Goal: Task Accomplishment & Management: Manage account settings

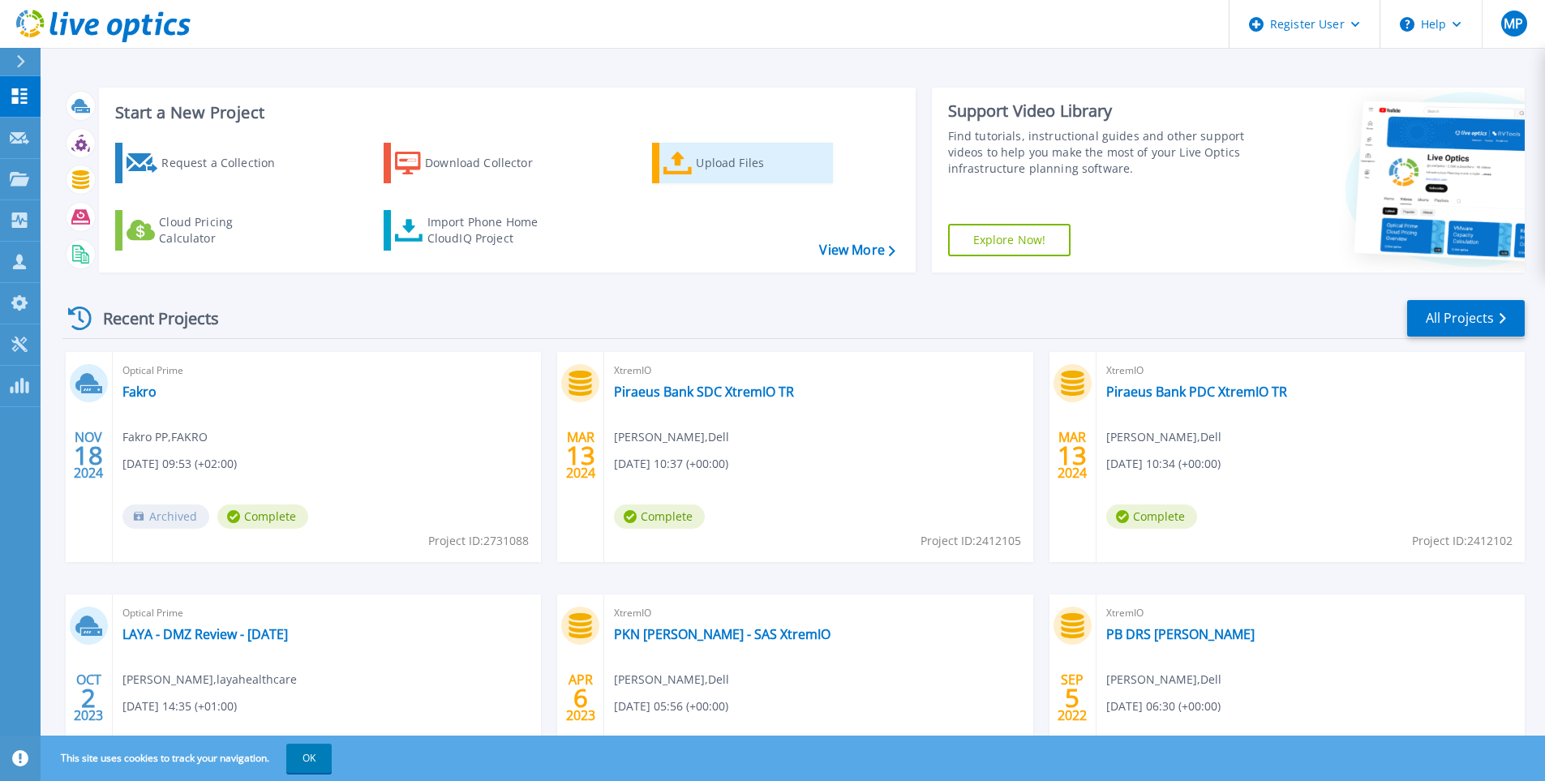
click at [688, 159] on icon at bounding box center [678, 164] width 29 height 24
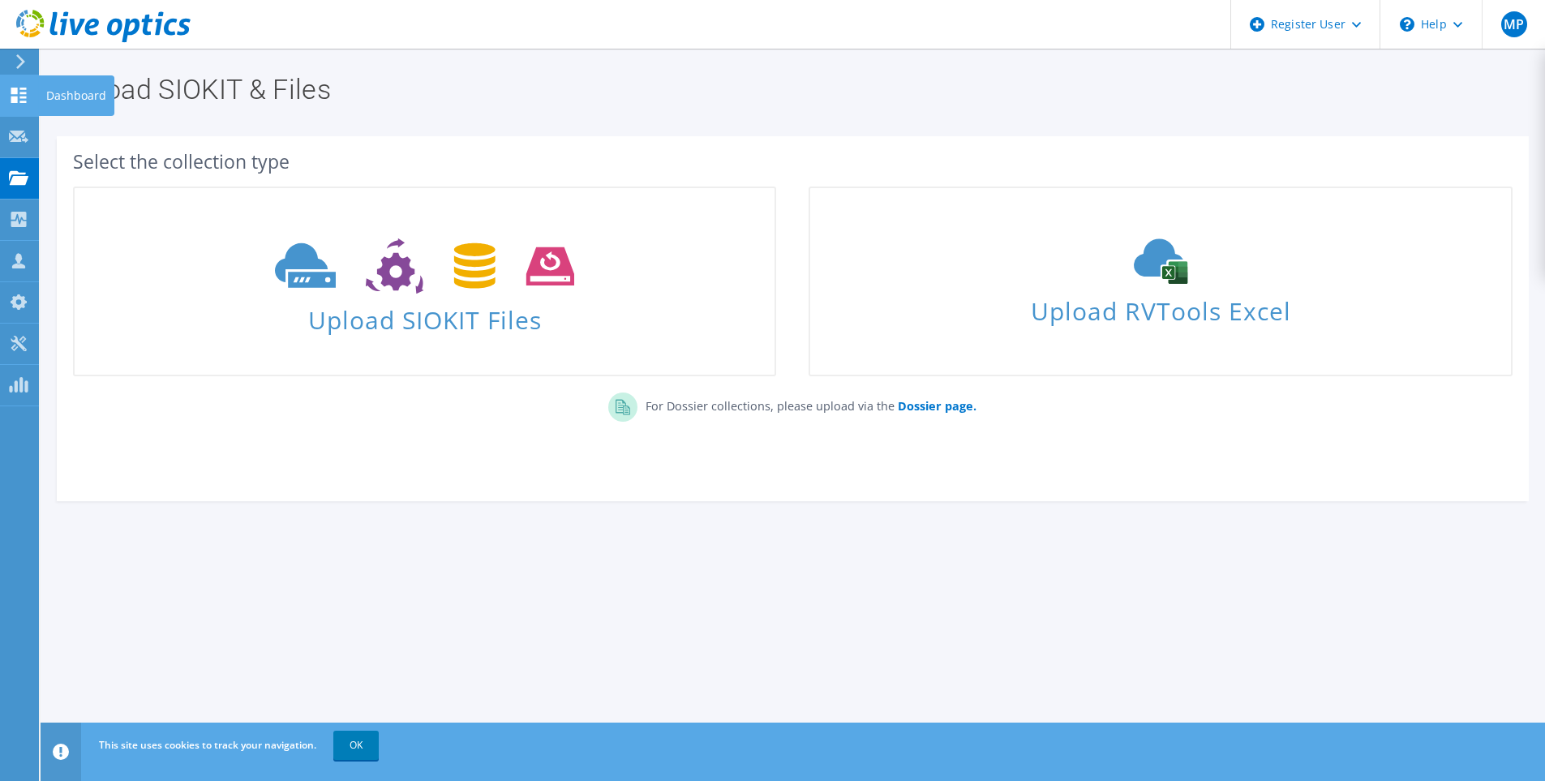
click at [25, 105] on div at bounding box center [18, 97] width 19 height 18
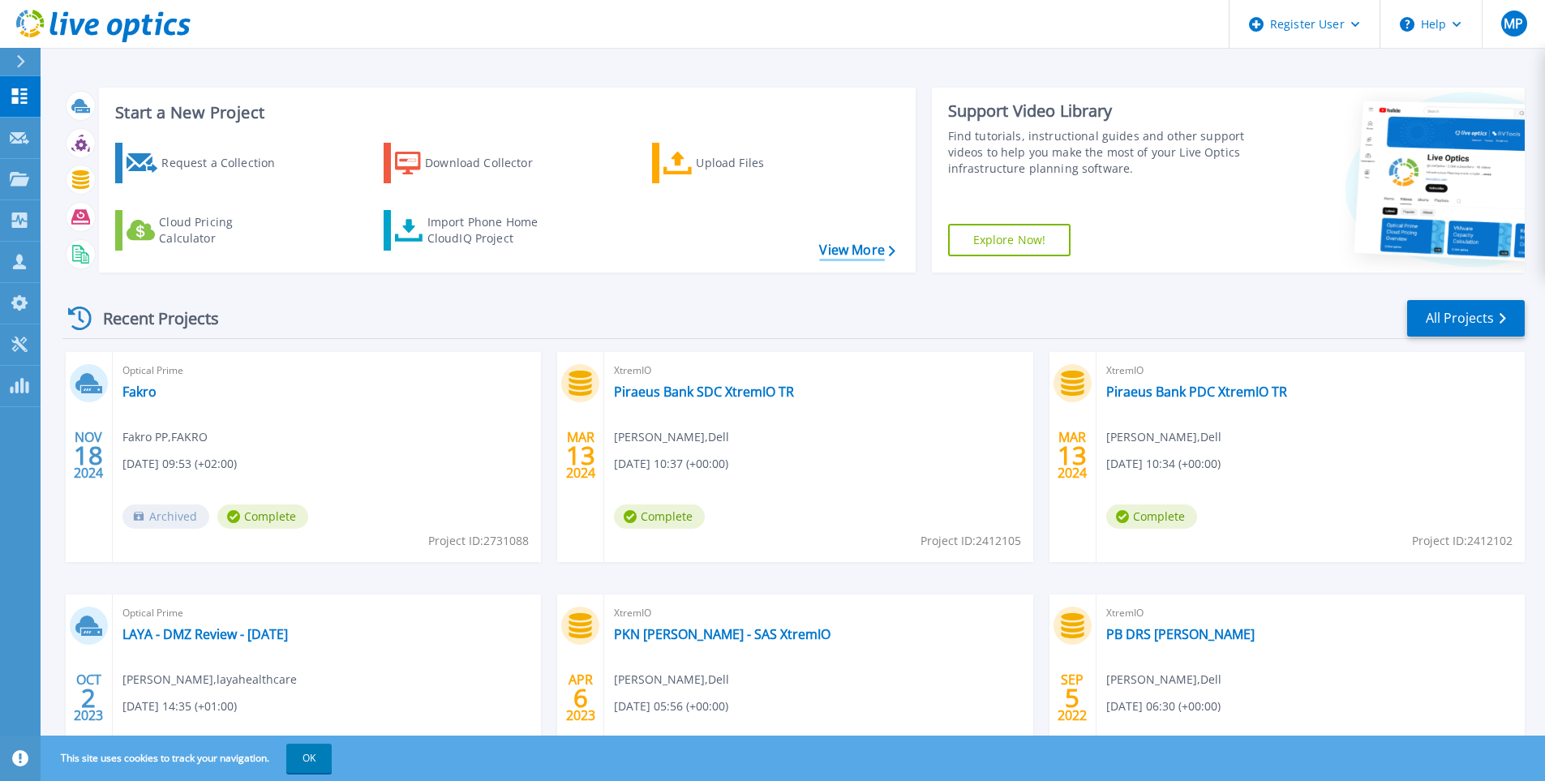
click at [861, 254] on link "View More" at bounding box center [856, 250] width 75 height 15
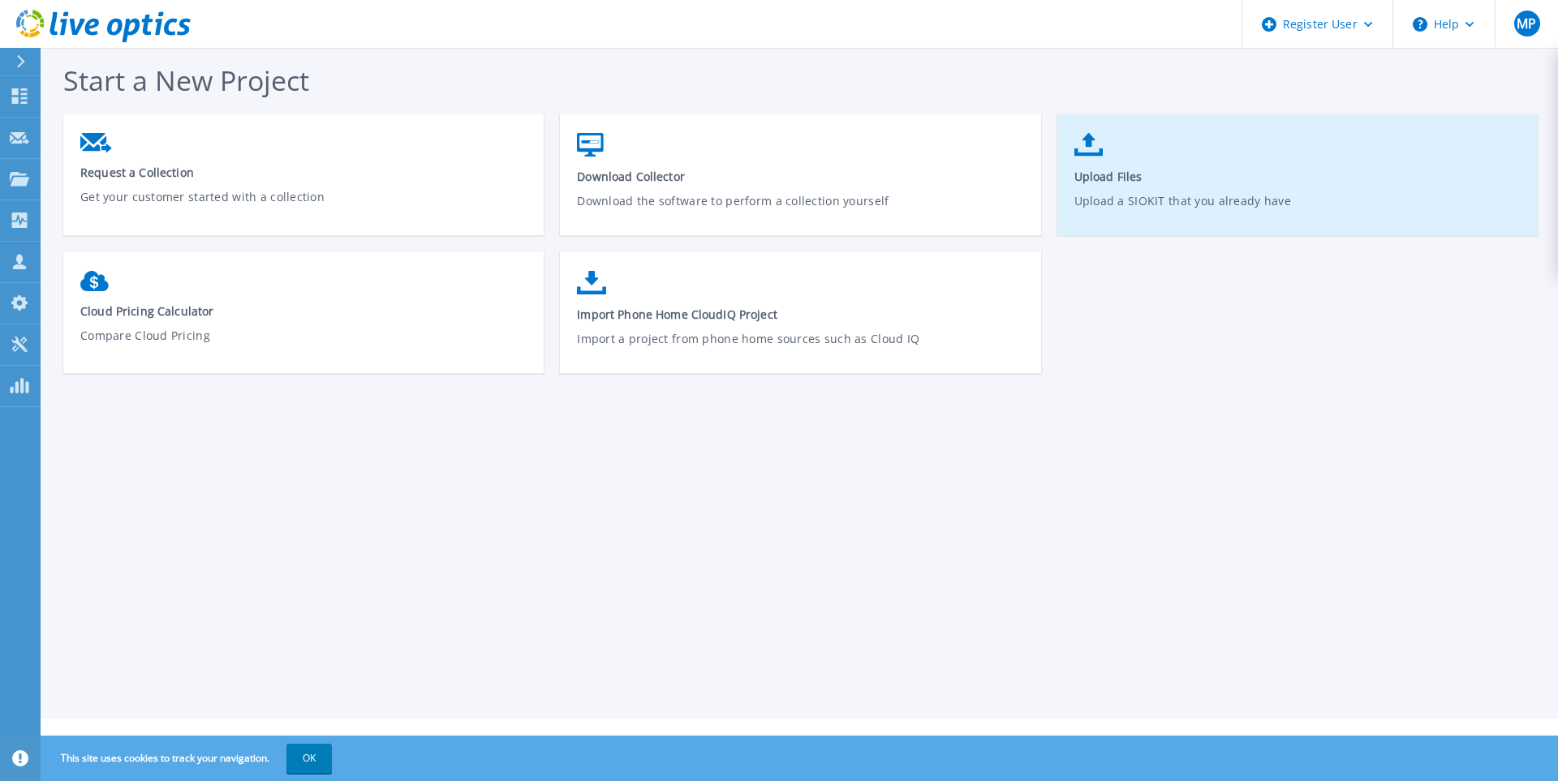
click at [1120, 203] on p "Upload a SIOKIT that you already have" at bounding box center [1297, 210] width 447 height 37
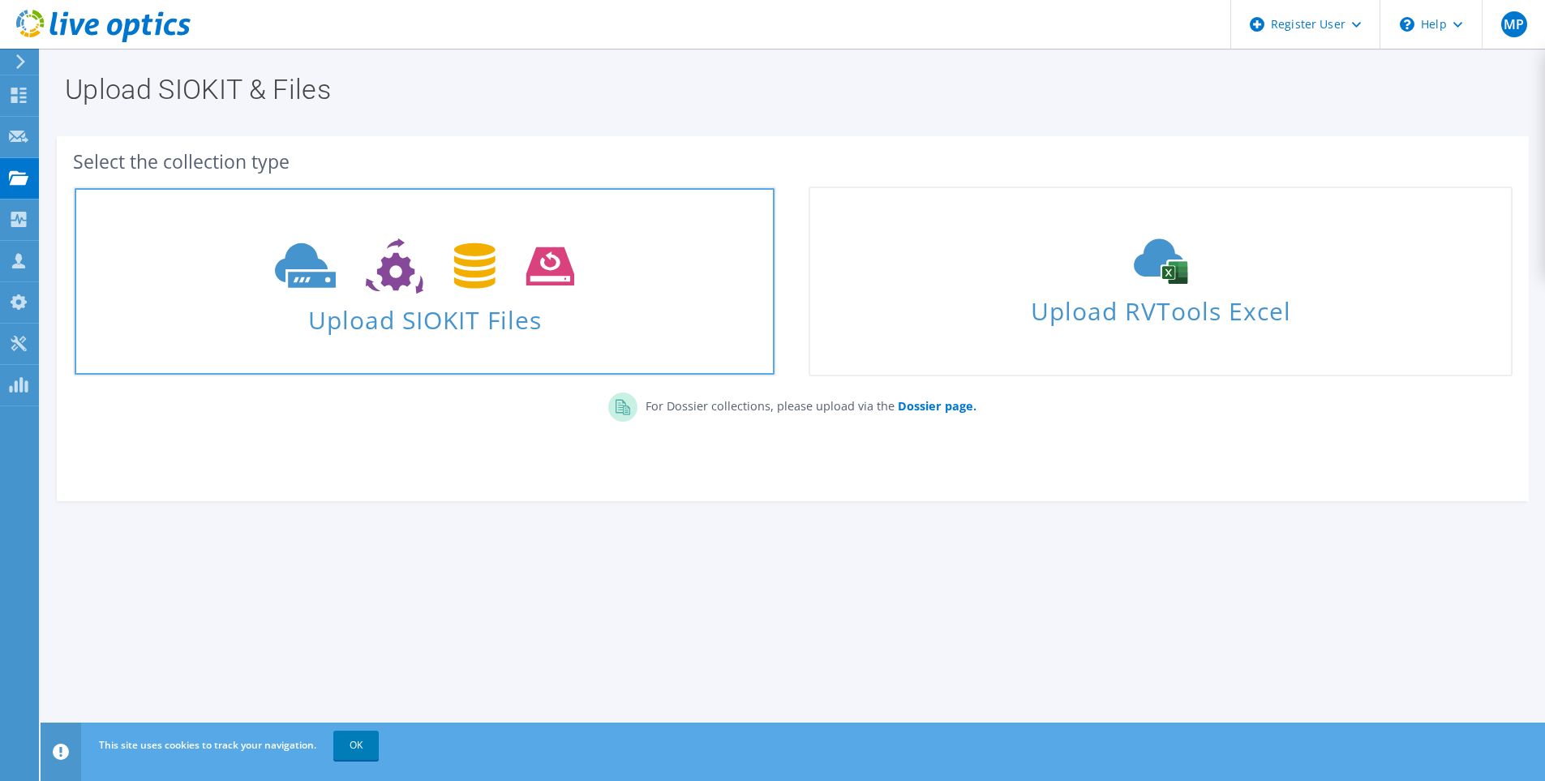
click at [581, 298] on span "Upload SIOKIT Files" at bounding box center [425, 315] width 700 height 35
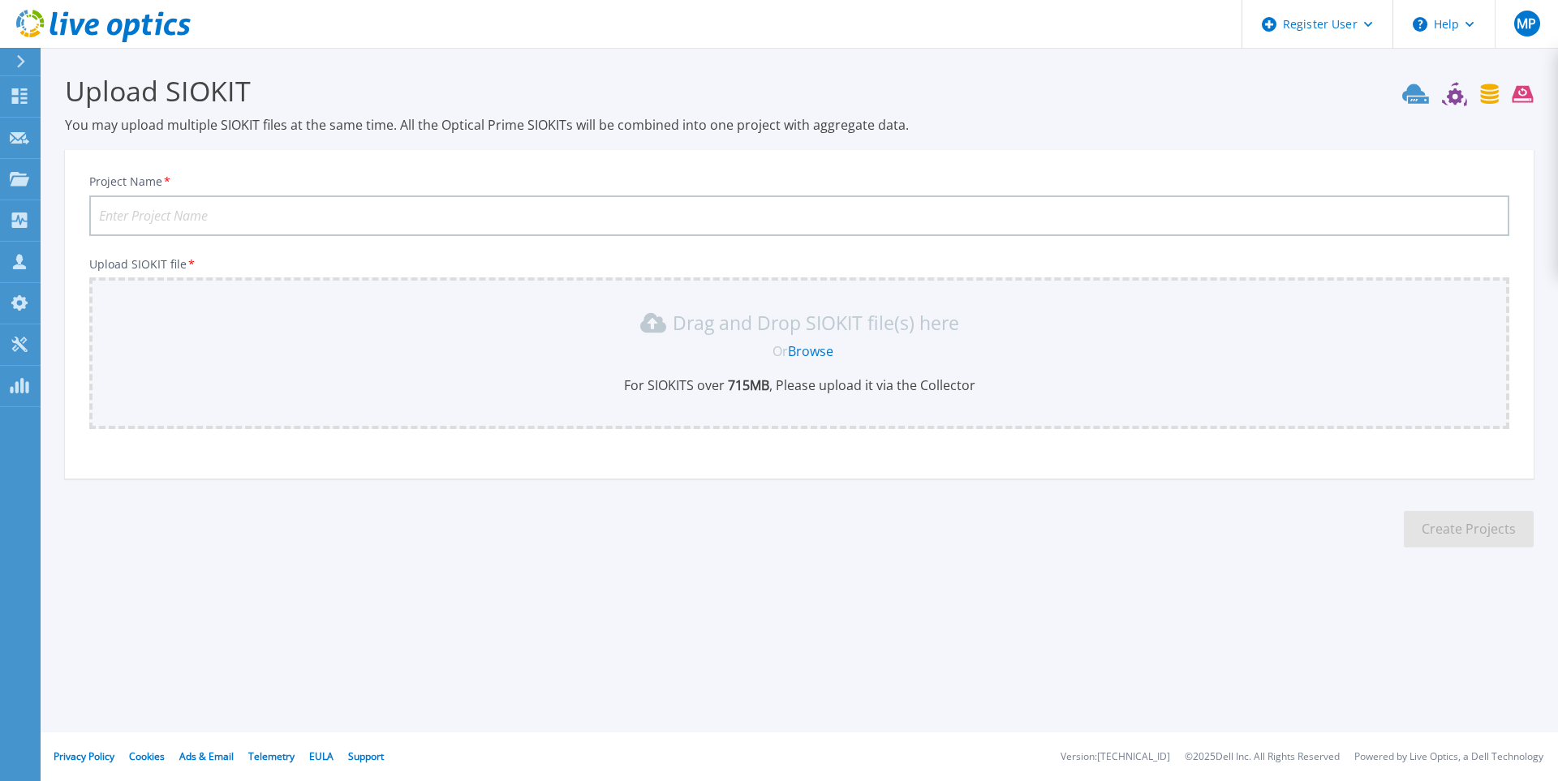
click at [459, 218] on input "Project Name *" at bounding box center [799, 216] width 1420 height 41
type input "Alior 00068"
click at [810, 348] on link "Browse" at bounding box center [810, 351] width 45 height 18
click at [481, 305] on div "Drag and Drop SIOKIT file(s) here Or Browse For SIOKITS over 715 MB , Please up…" at bounding box center [799, 353] width 1420 height 152
click at [24, 183] on icon at bounding box center [19, 179] width 19 height 14
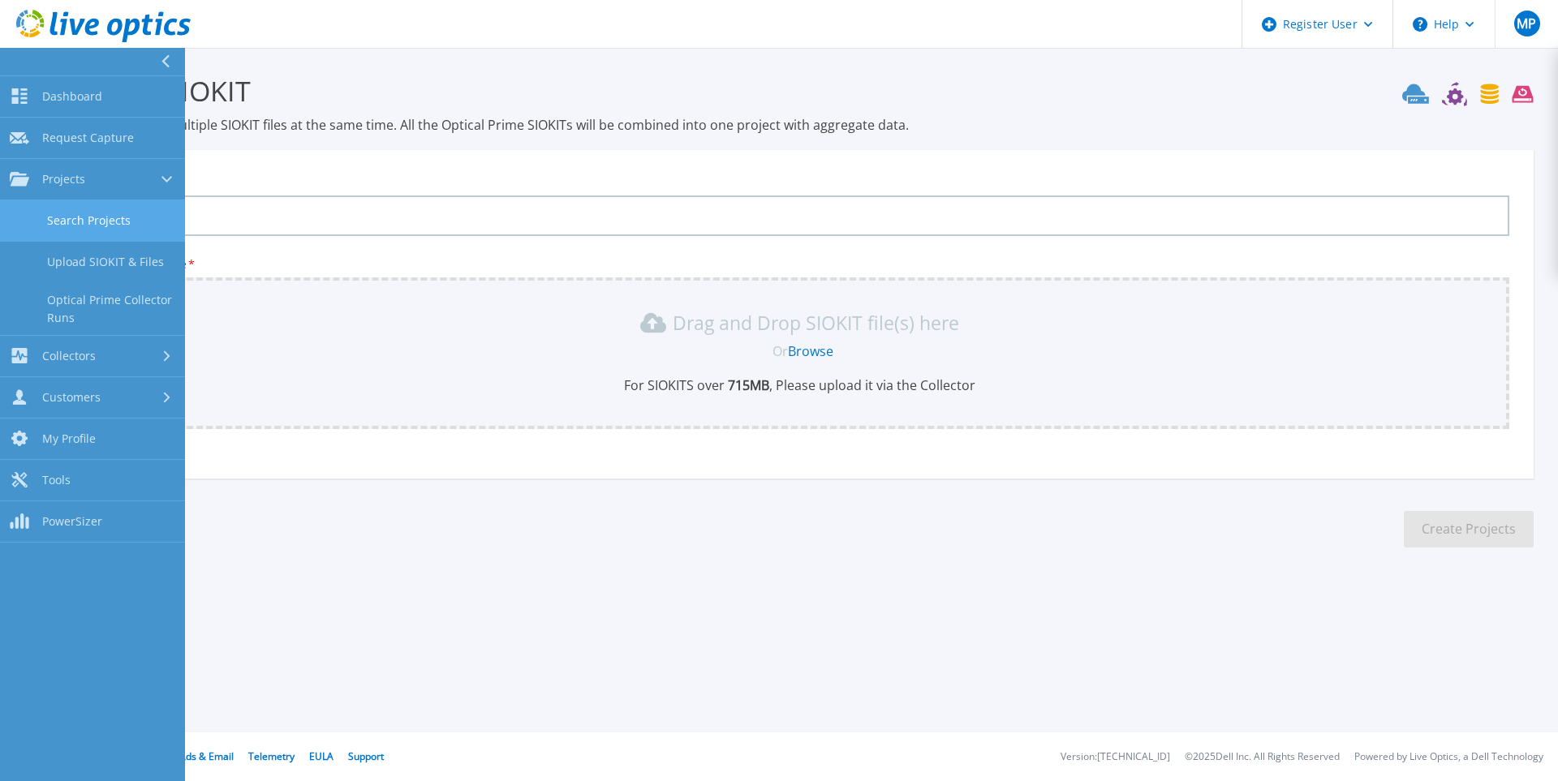
click at [81, 216] on link "Search Projects" at bounding box center [92, 220] width 185 height 41
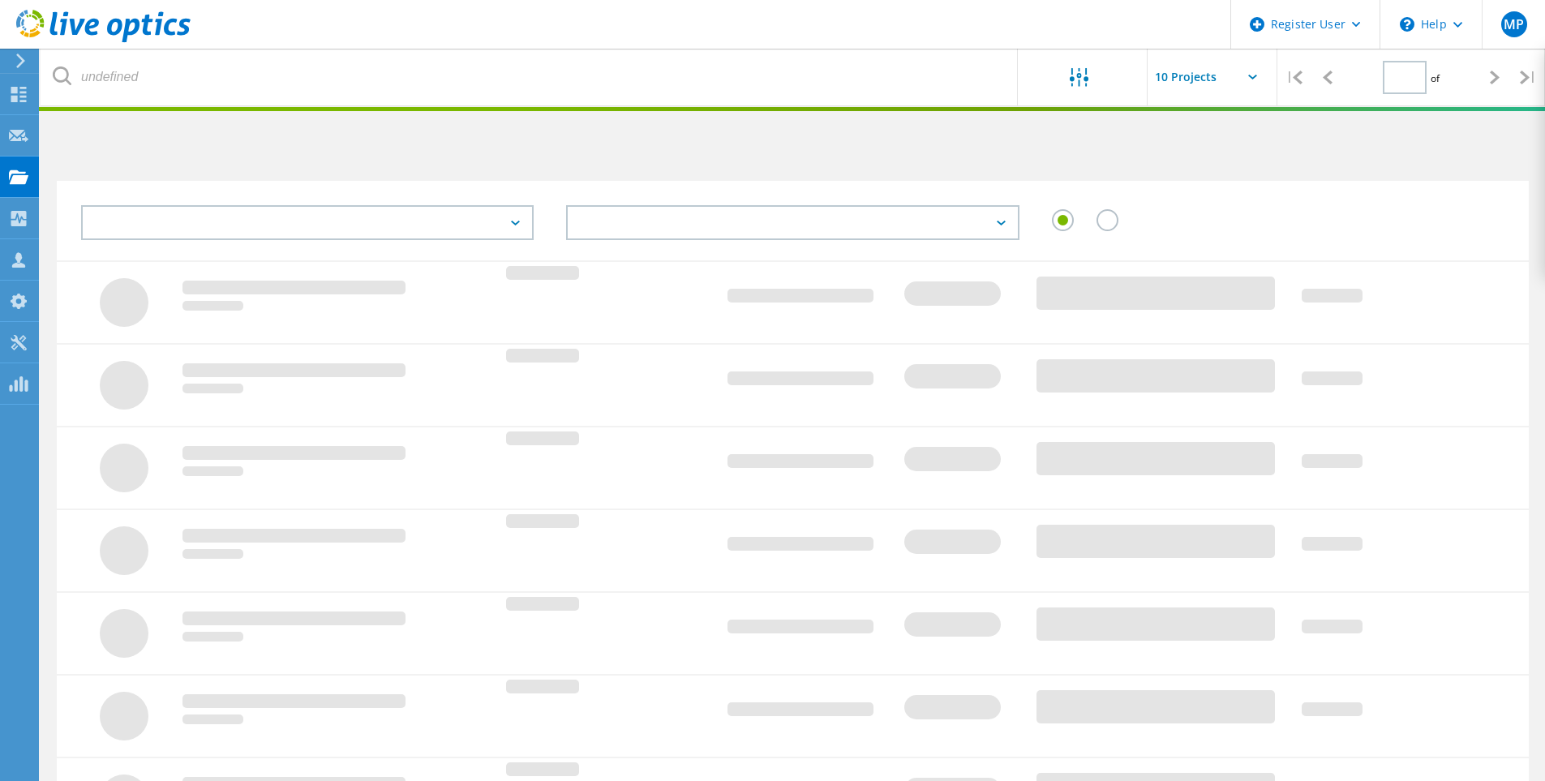
type input "1"
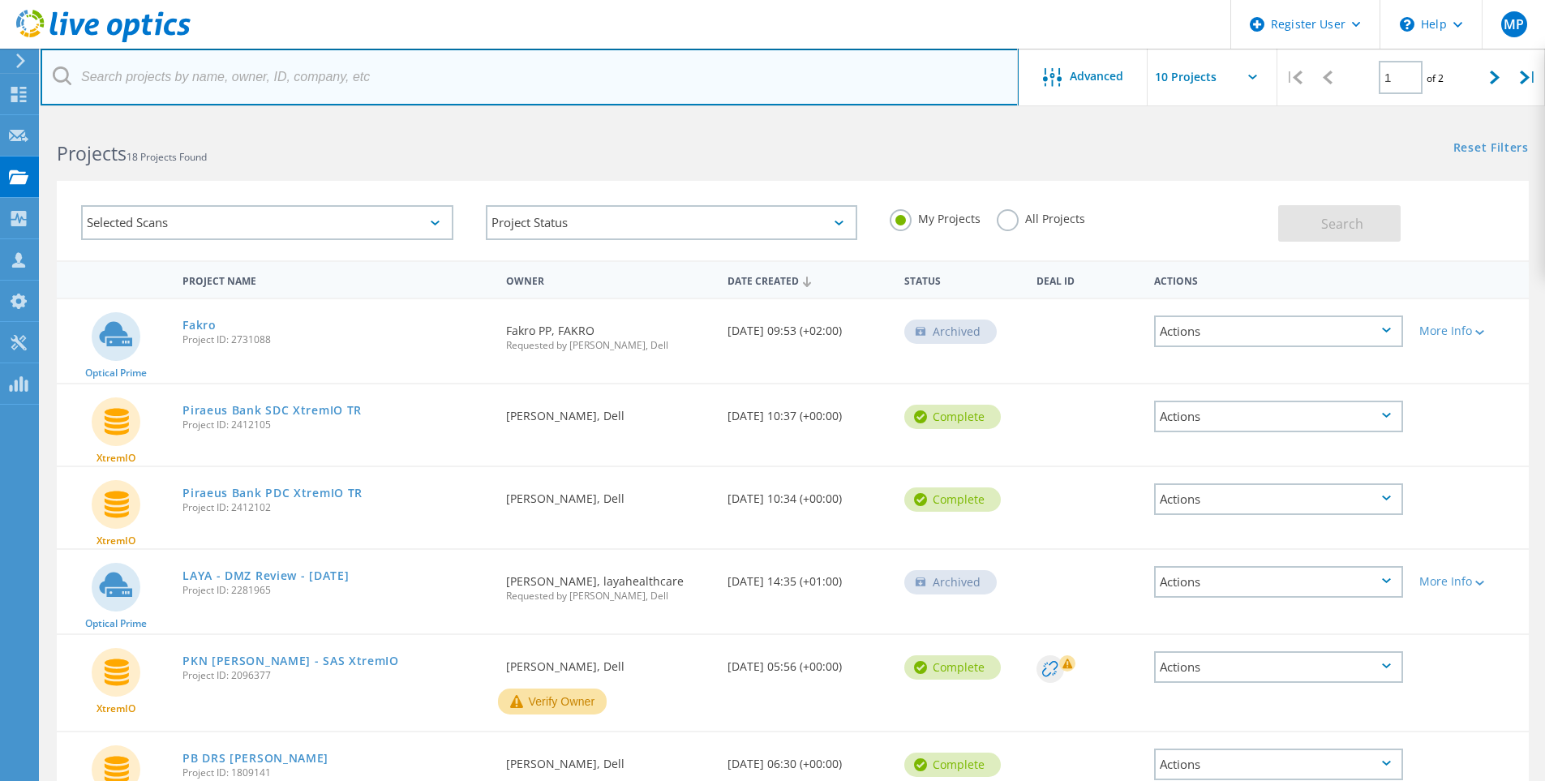
click at [318, 89] on input "text" at bounding box center [530, 77] width 978 height 57
type input "alior"
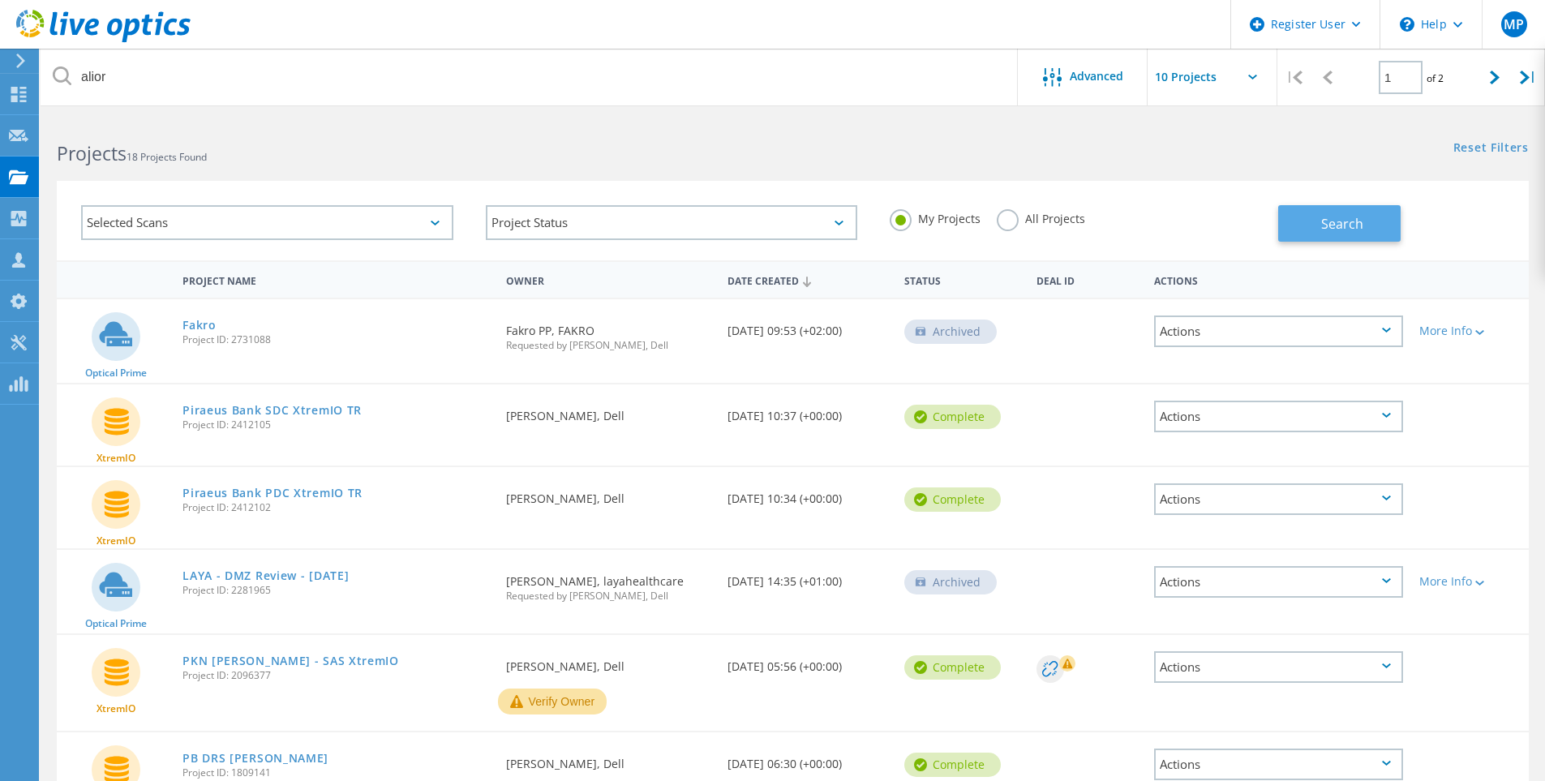
click at [1325, 213] on button "Search" at bounding box center [1340, 223] width 123 height 37
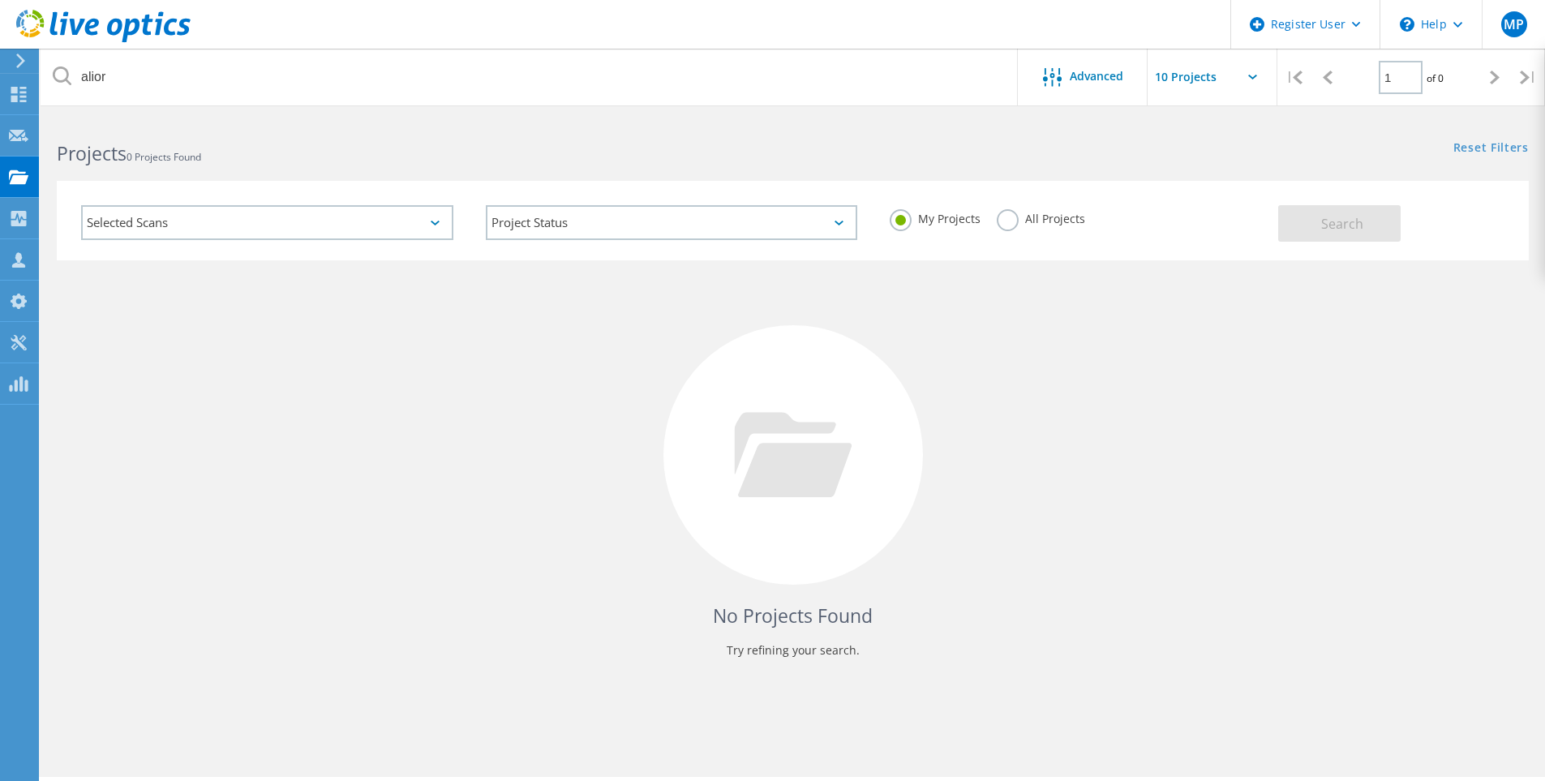
click at [1007, 221] on label "All Projects" at bounding box center [1041, 216] width 88 height 15
click at [0, 0] on input "All Projects" at bounding box center [0, 0] width 0 height 0
click at [1322, 232] on span "Search" at bounding box center [1343, 224] width 42 height 18
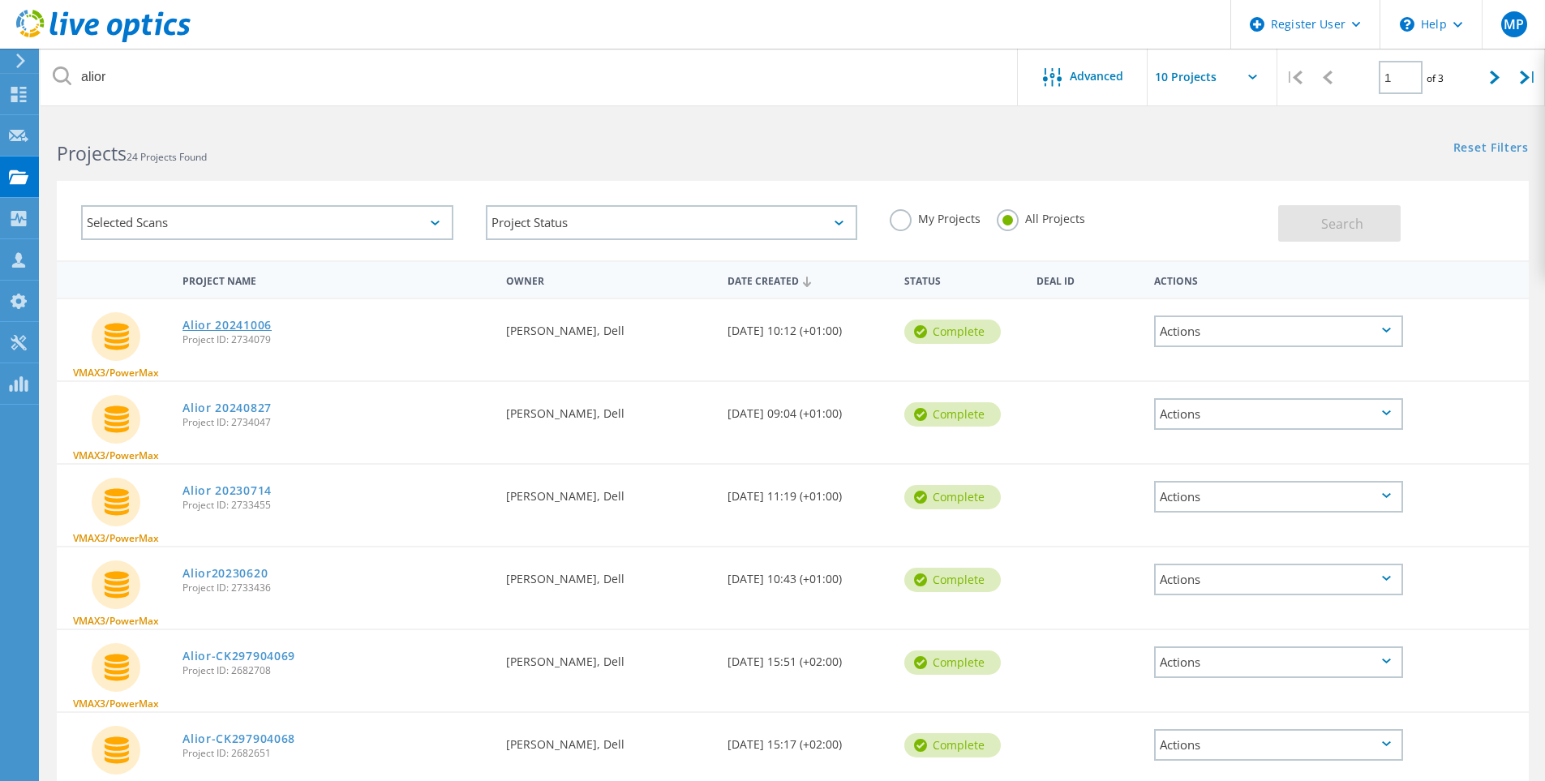
click at [250, 324] on link "Alior 20241006" at bounding box center [227, 325] width 89 height 11
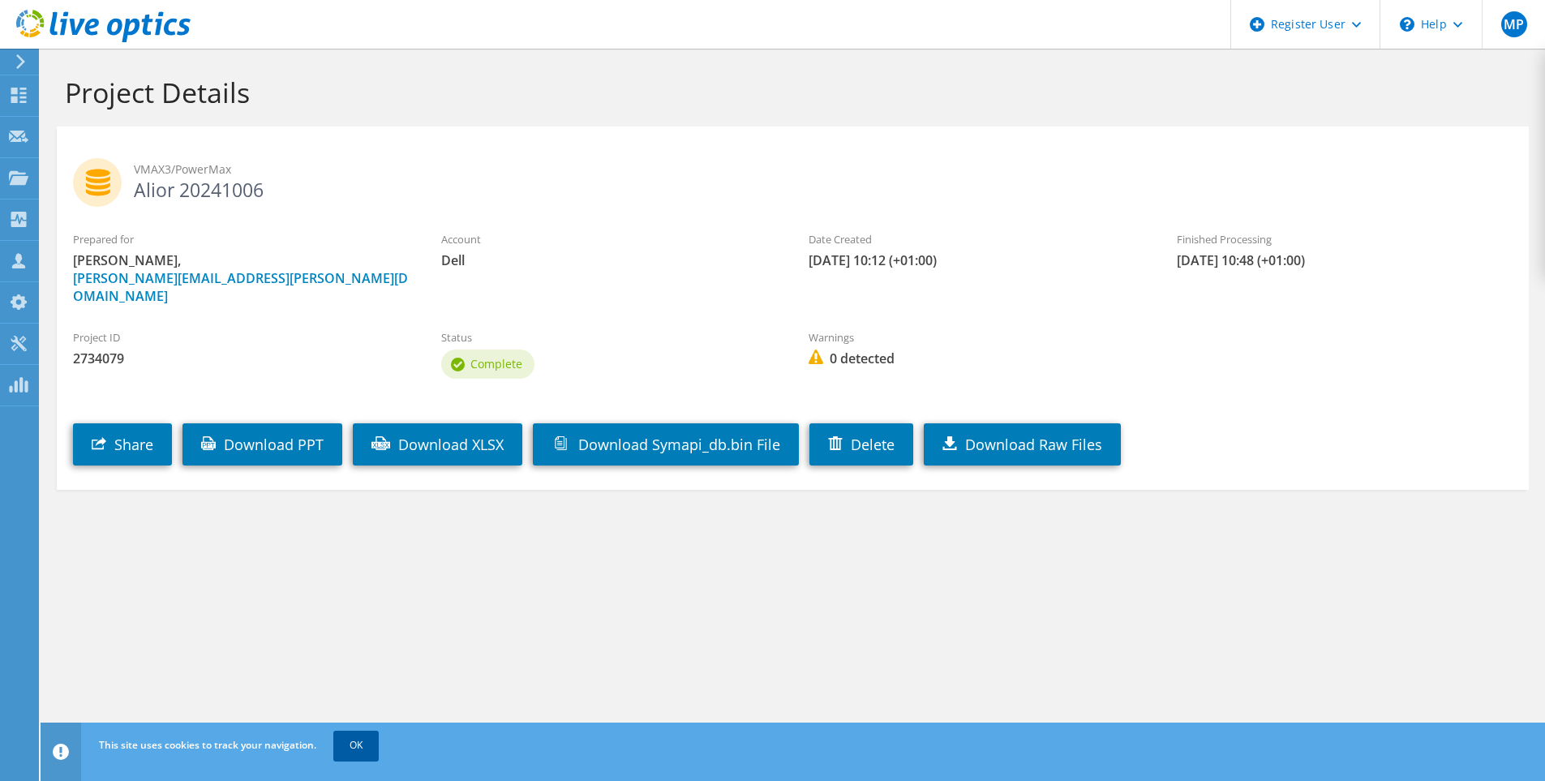
click at [359, 750] on link "OK" at bounding box center [355, 745] width 45 height 29
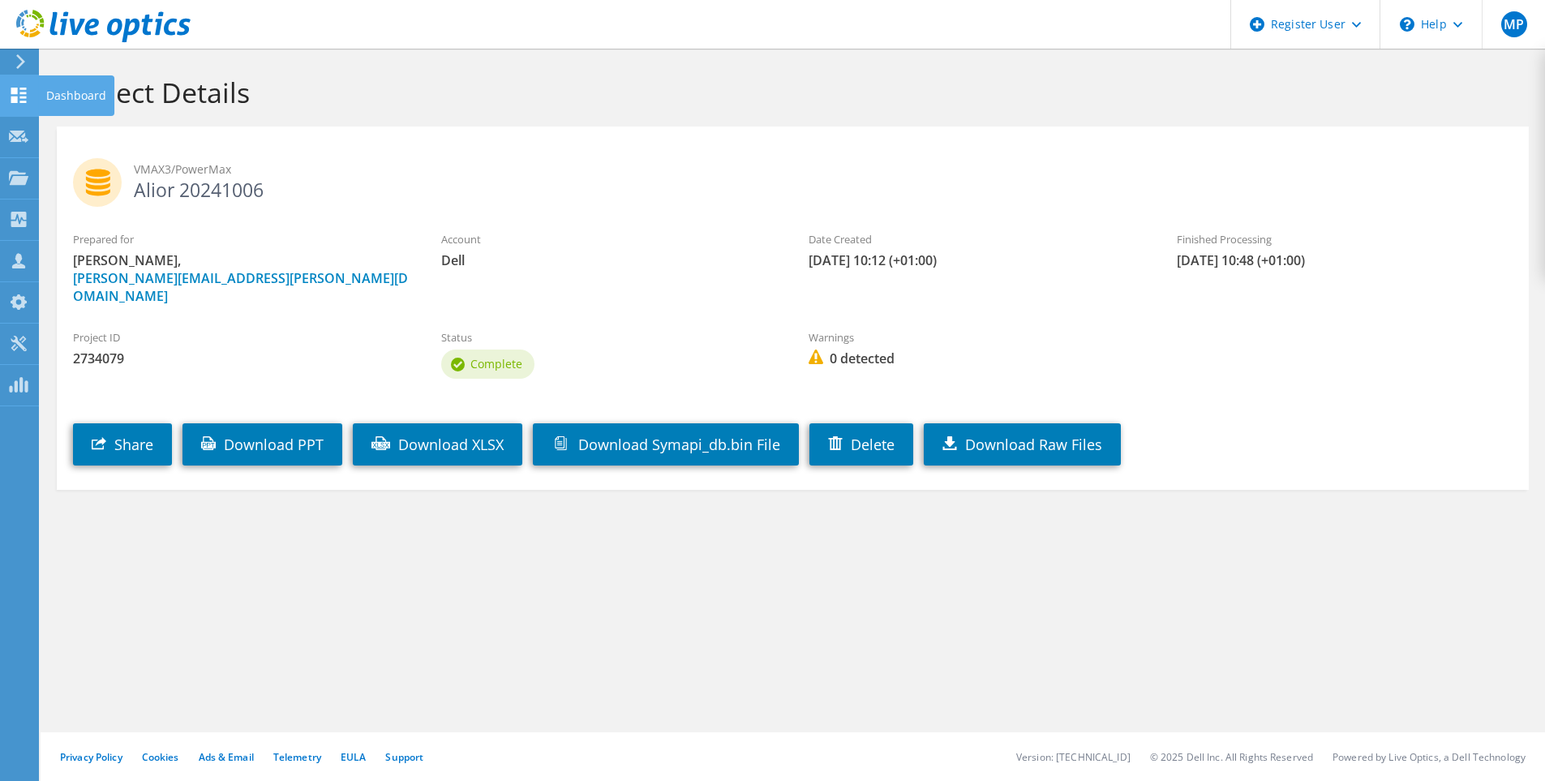
click at [65, 95] on div "Dashboard" at bounding box center [76, 95] width 76 height 41
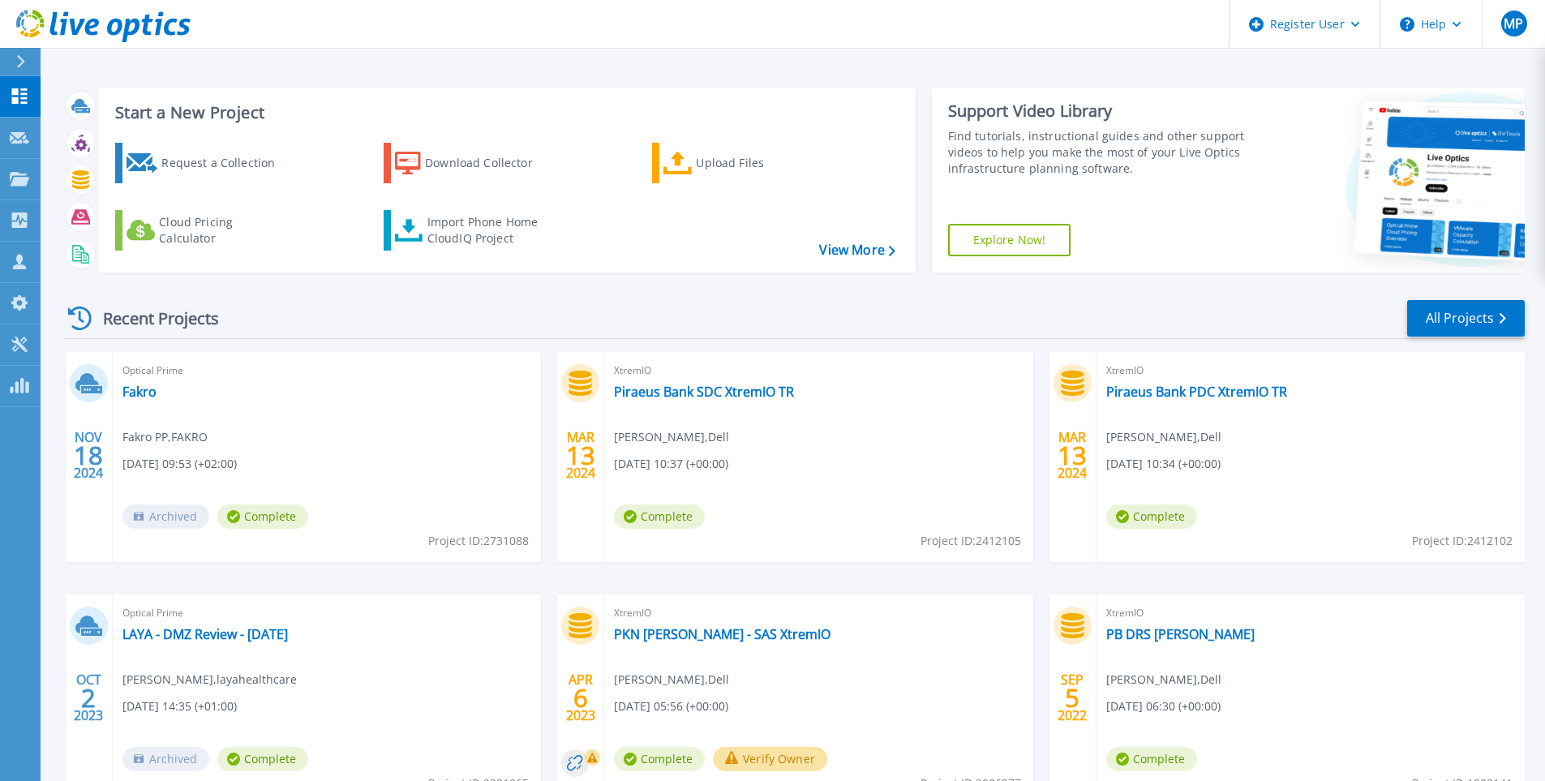
click at [233, 80] on div "Start a New Project Request a Collection Download Collector Upload Files Cloud …" at bounding box center [793, 180] width 1463 height 211
click at [194, 117] on h3 "Start a New Project" at bounding box center [505, 113] width 780 height 18
click at [197, 174] on div "Request a Collection" at bounding box center [226, 163] width 130 height 32
click at [482, 162] on div "Download Collector" at bounding box center [490, 163] width 130 height 32
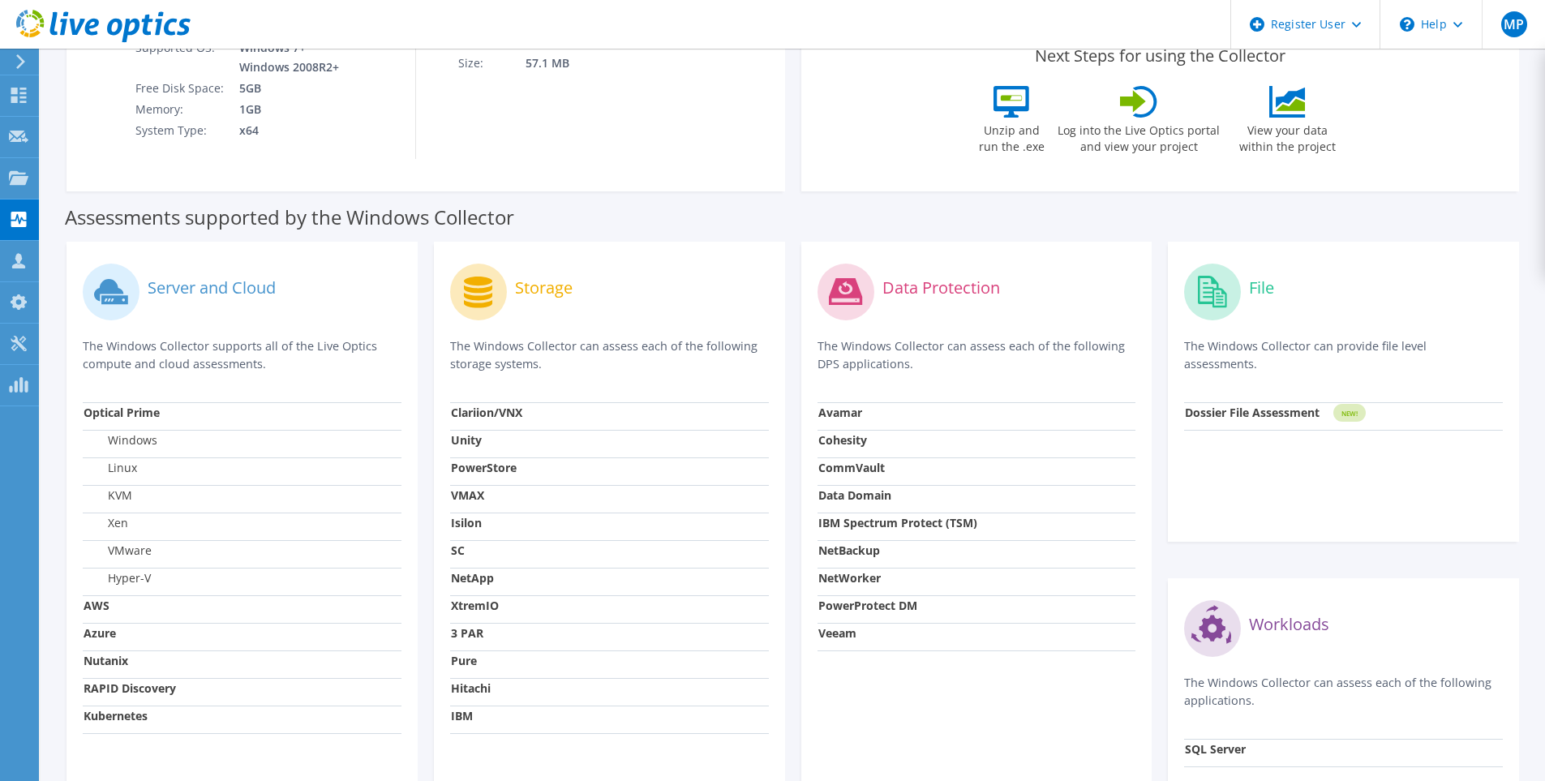
scroll to position [325, 0]
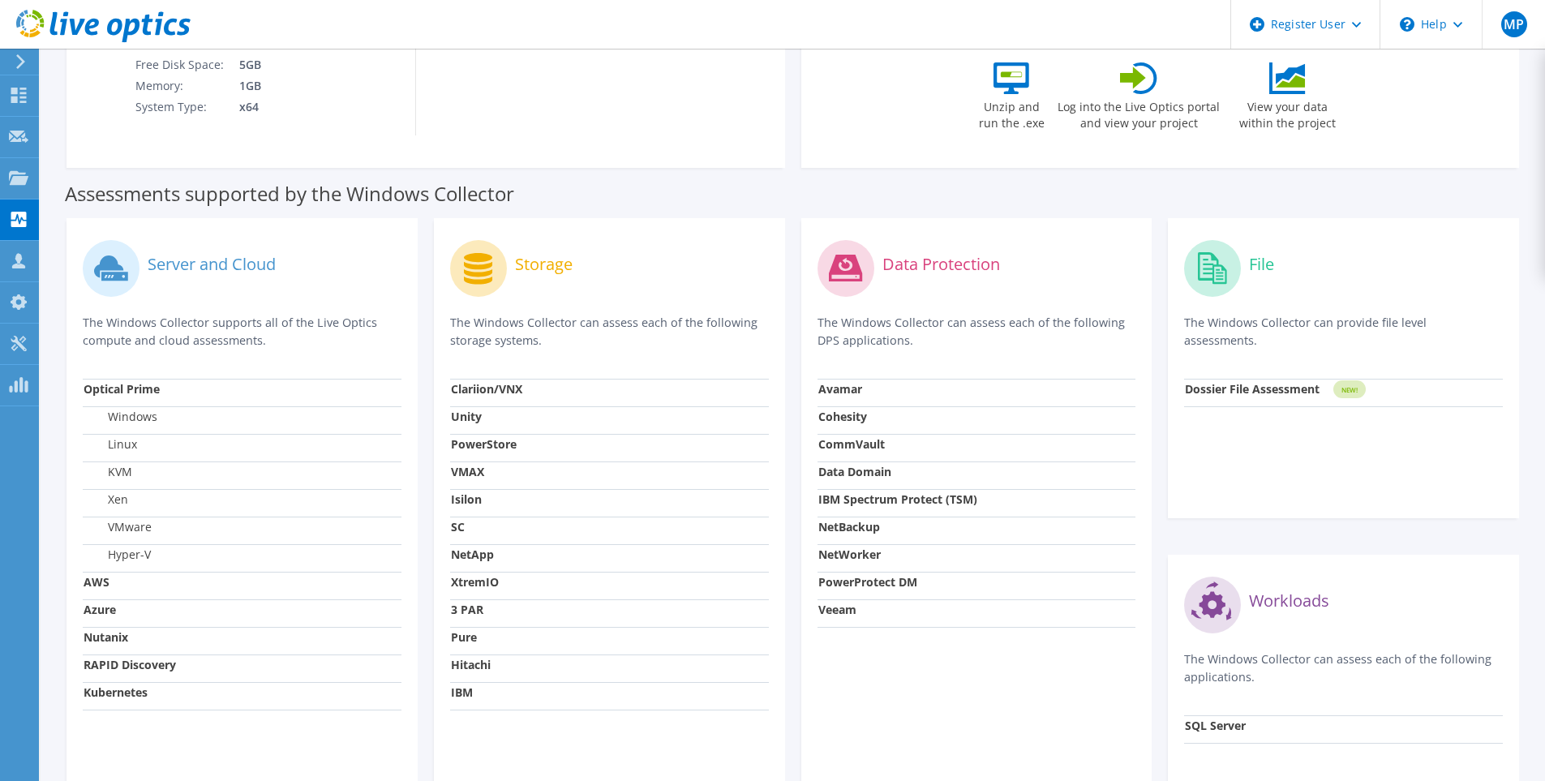
click at [461, 473] on strong "VMAX" at bounding box center [467, 471] width 33 height 15
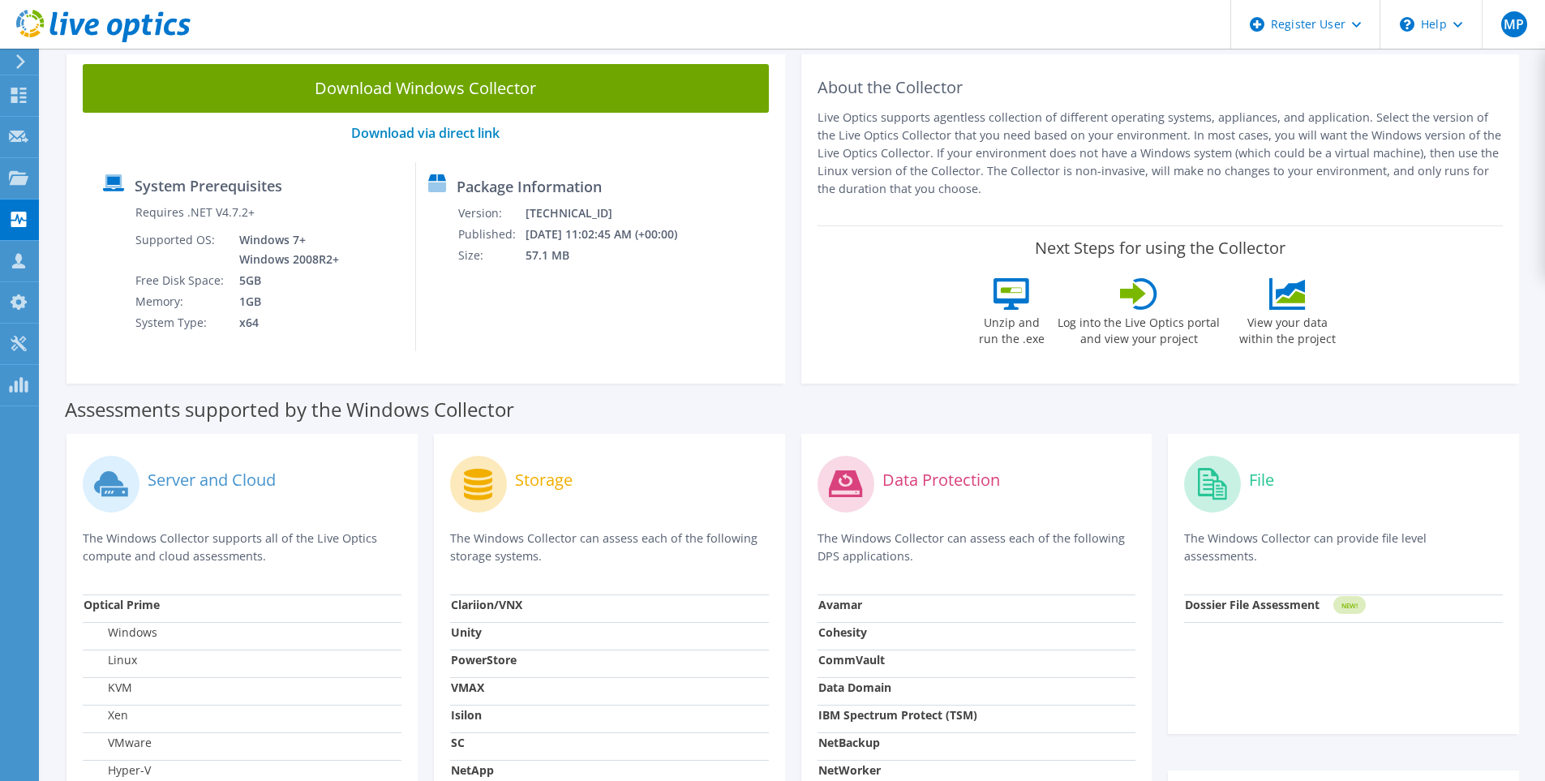
scroll to position [0, 0]
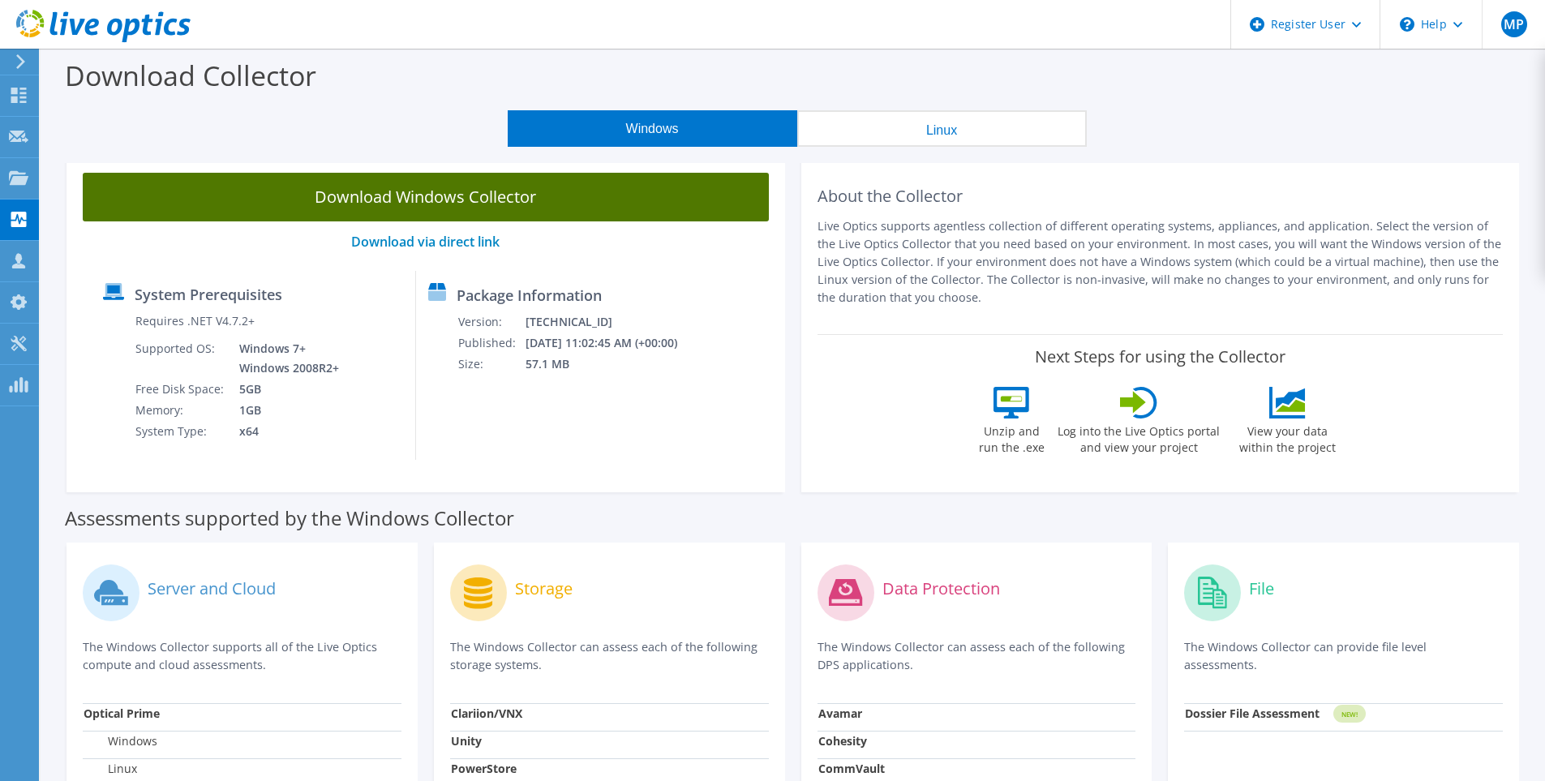
click at [429, 202] on link "Download Windows Collector" at bounding box center [426, 197] width 686 height 49
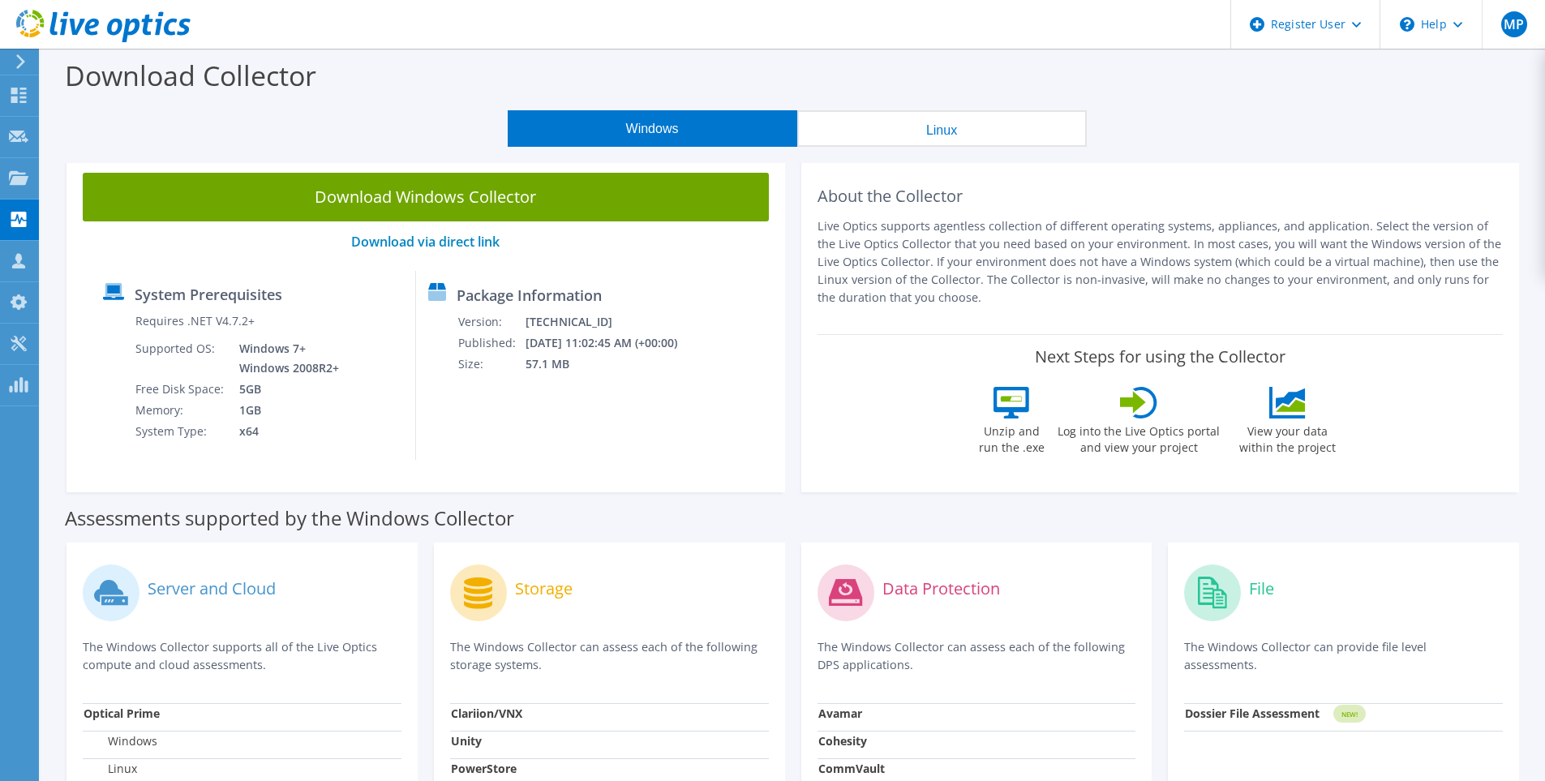
click at [423, 145] on div "Windows Linux" at bounding box center [797, 128] width 1481 height 37
click at [86, 178] on div "Projects" at bounding box center [77, 178] width 78 height 41
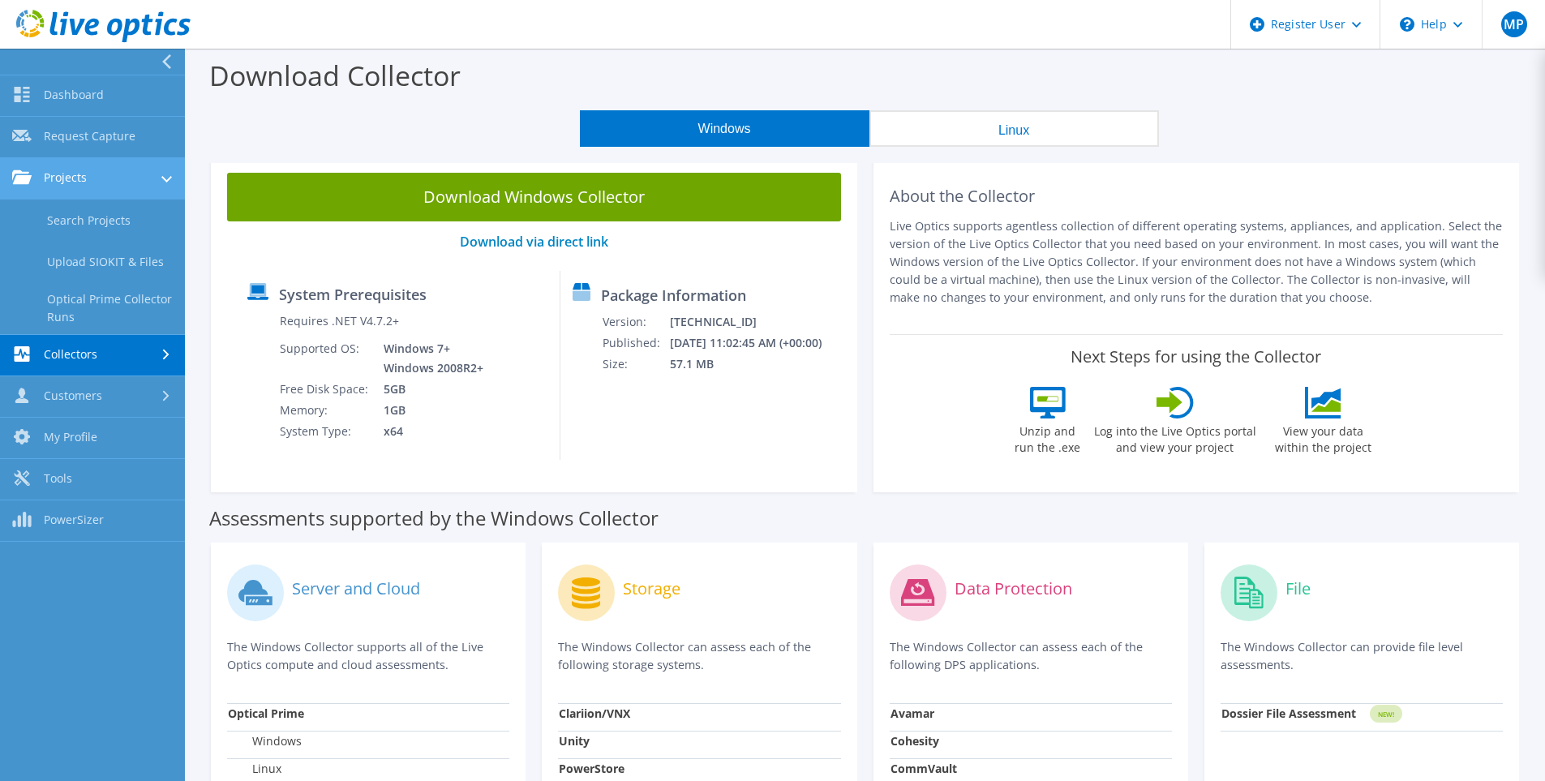
click at [105, 168] on link "Projects" at bounding box center [92, 178] width 185 height 41
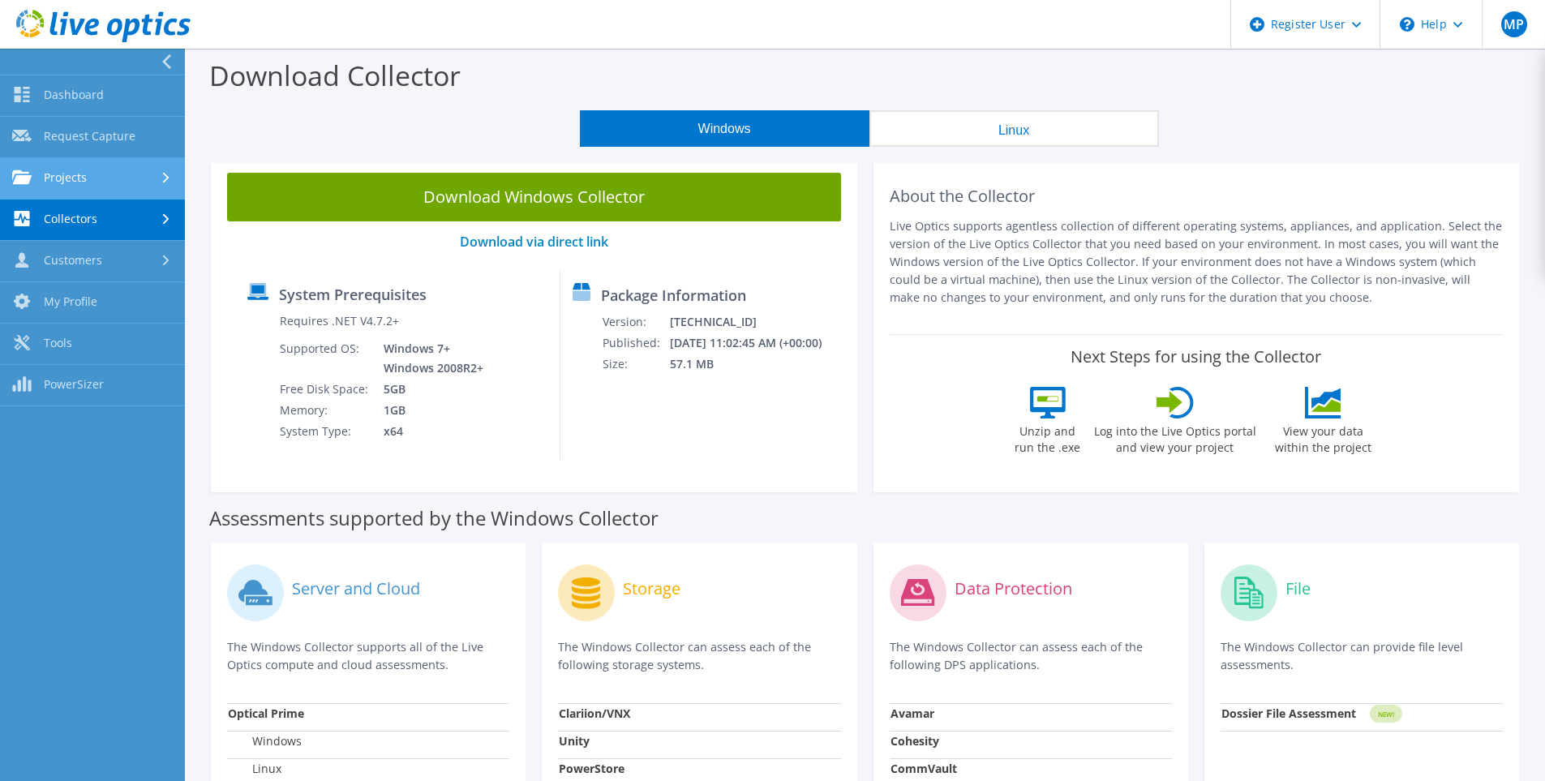
click at [105, 168] on link "Projects" at bounding box center [92, 178] width 185 height 41
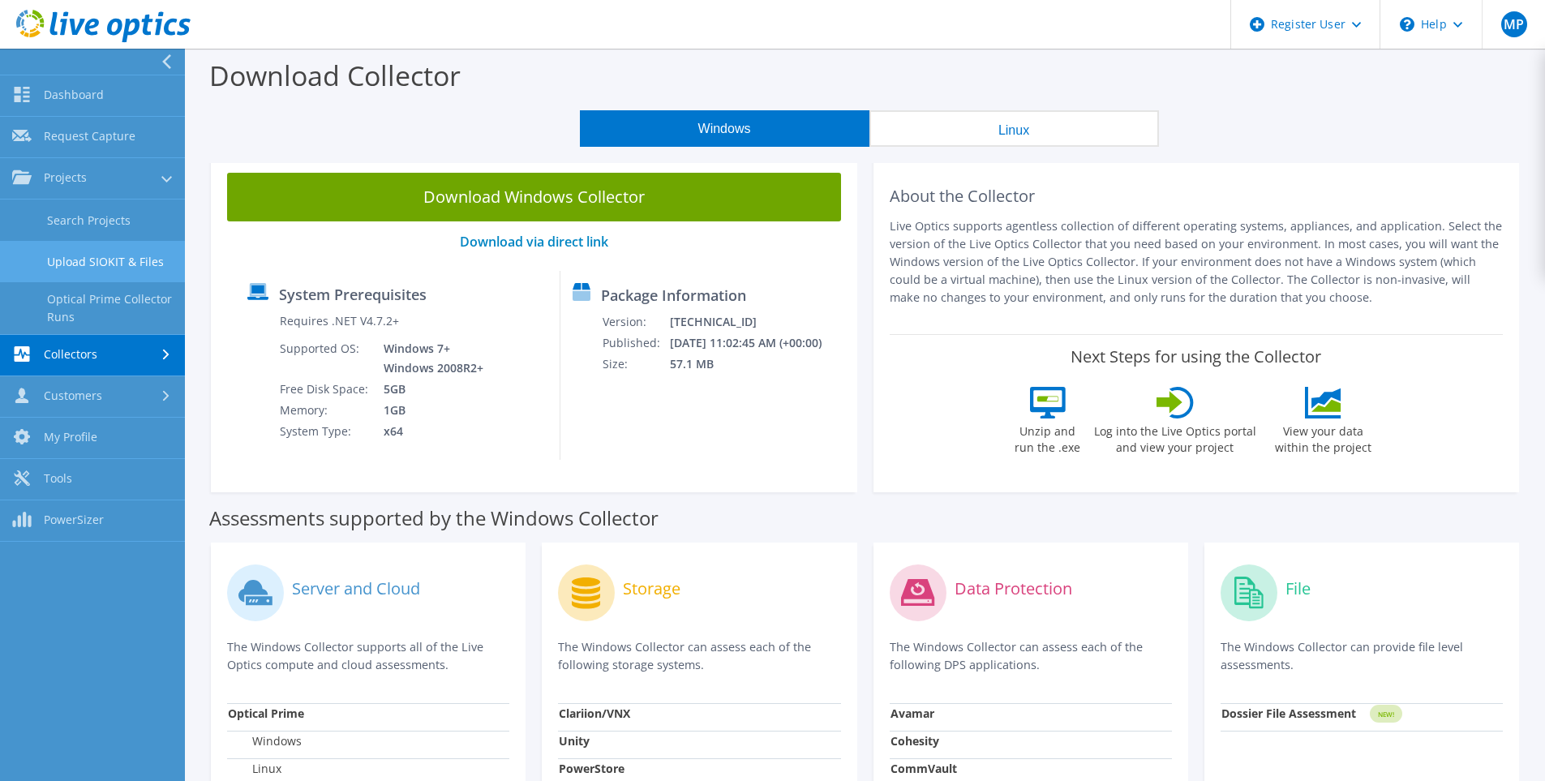
click at [106, 251] on link "Upload SIOKIT & Files" at bounding box center [92, 261] width 185 height 41
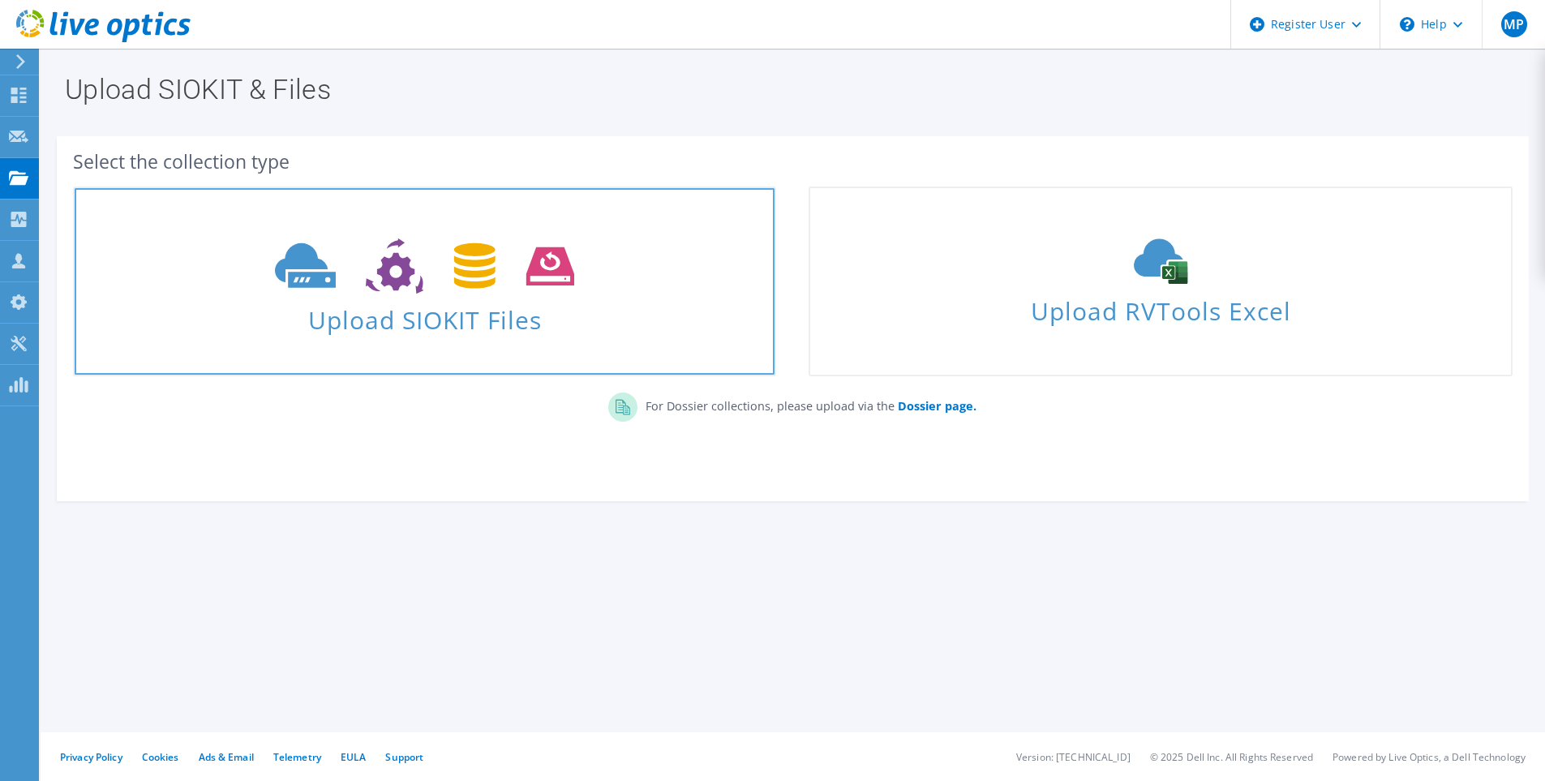
click at [427, 312] on span "Upload SIOKIT Files" at bounding box center [425, 315] width 700 height 35
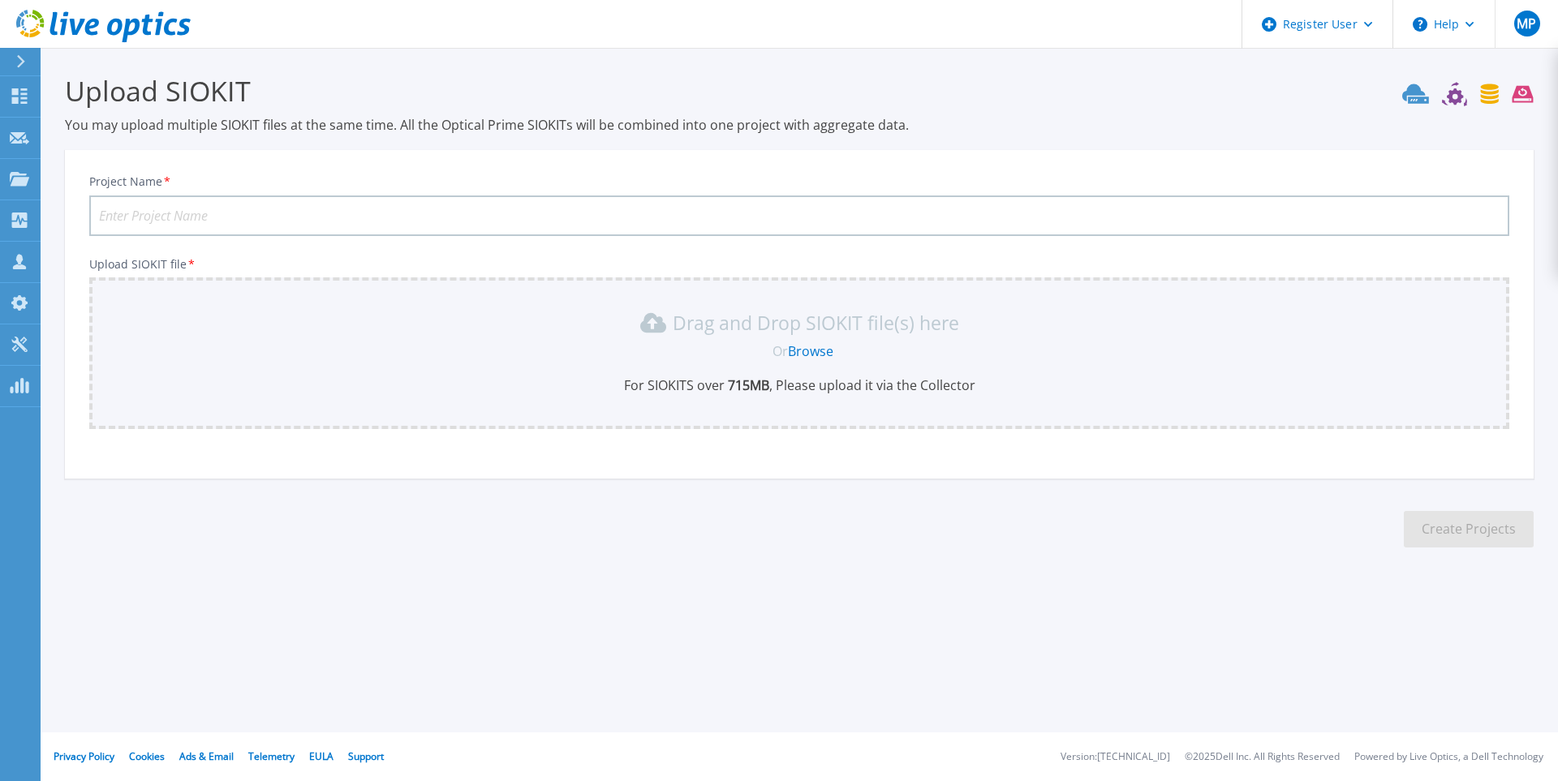
click at [431, 221] on input "Project Name *" at bounding box center [799, 216] width 1420 height 41
type input "Alior 068"
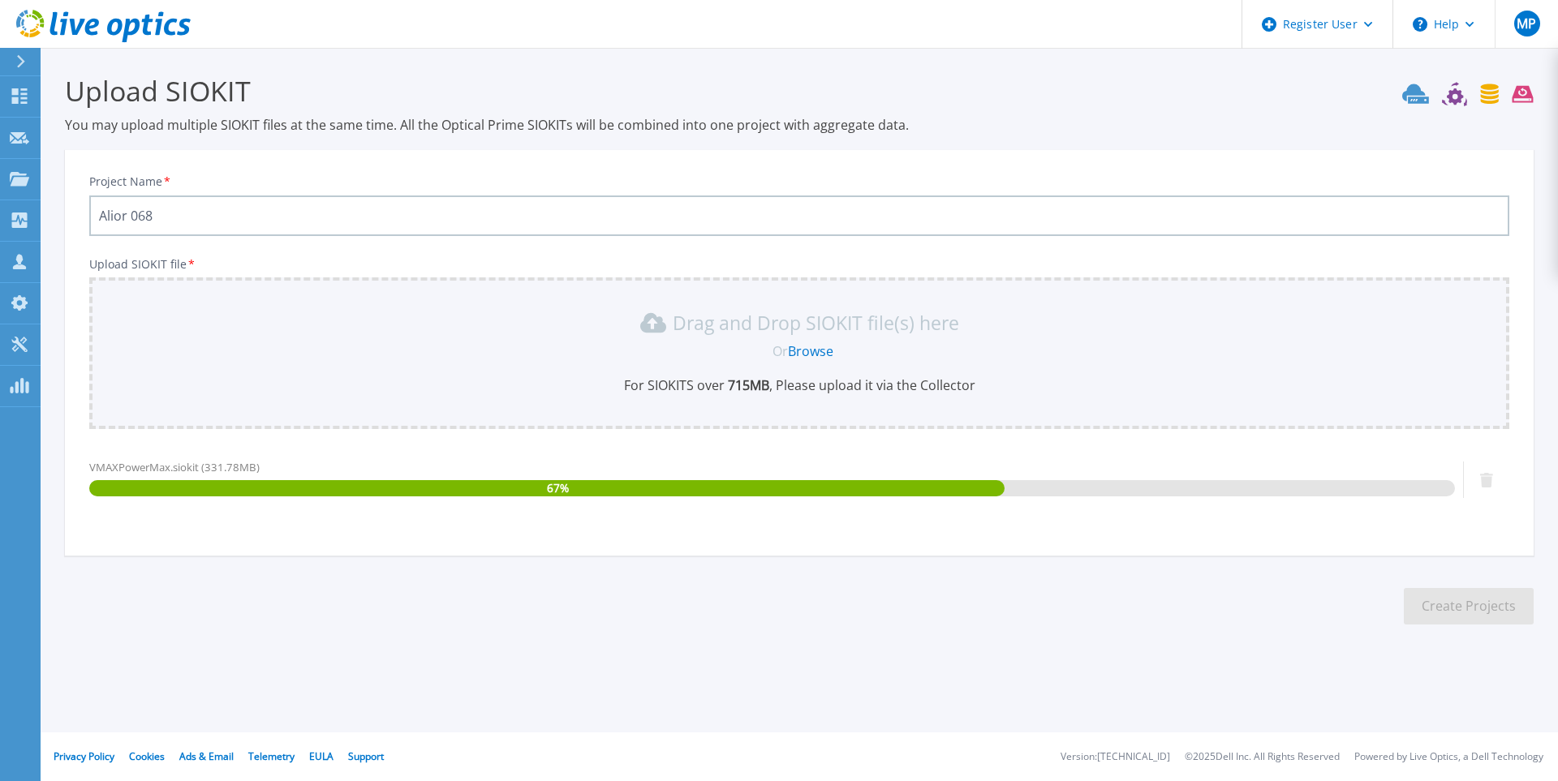
click at [1153, 127] on p "You may upload multiple SIOKIT files at the same time. All the Optical Prime SI…" at bounding box center [799, 125] width 1468 height 18
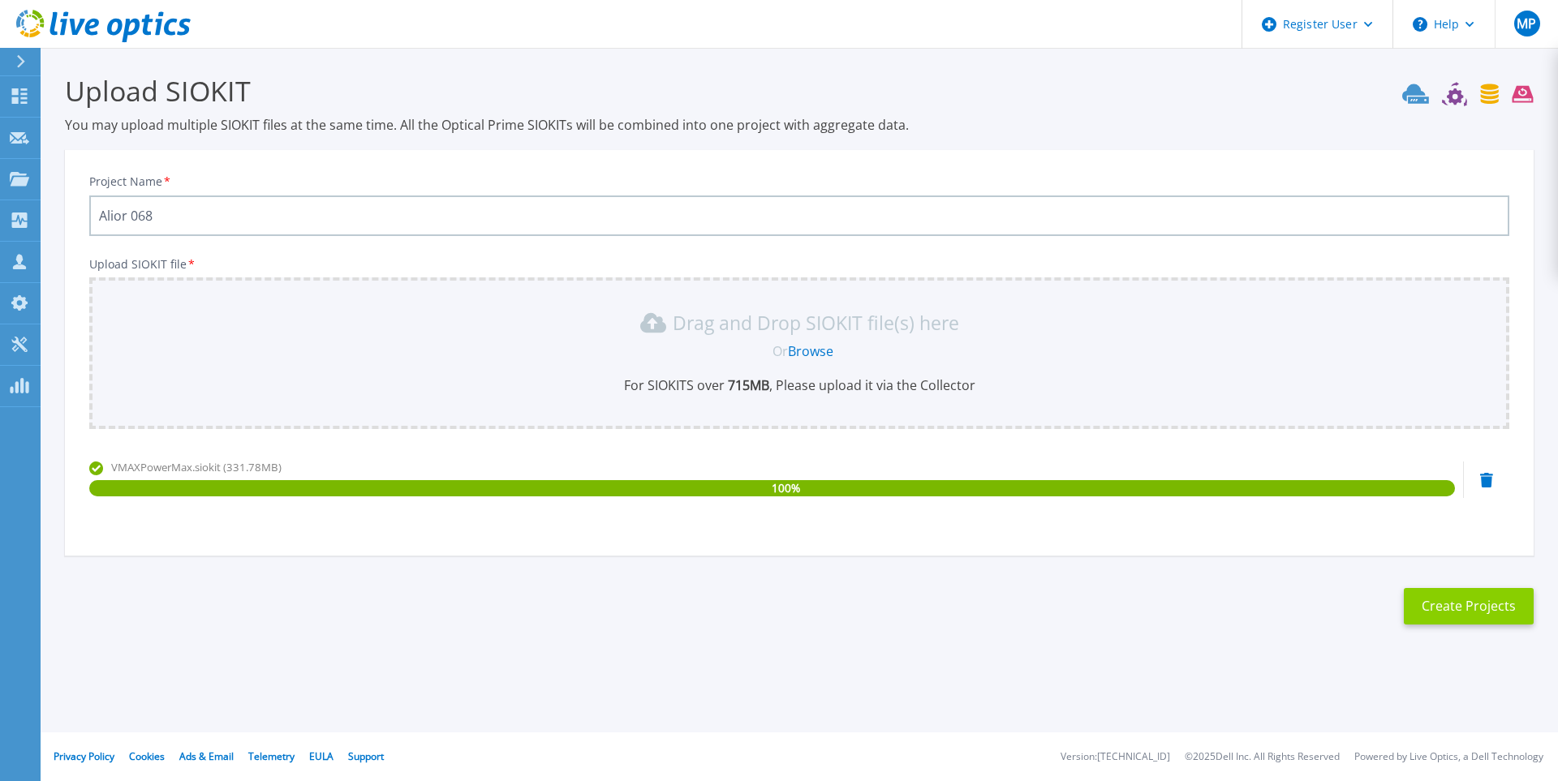
click at [1457, 604] on button "Create Projects" at bounding box center [1468, 606] width 130 height 37
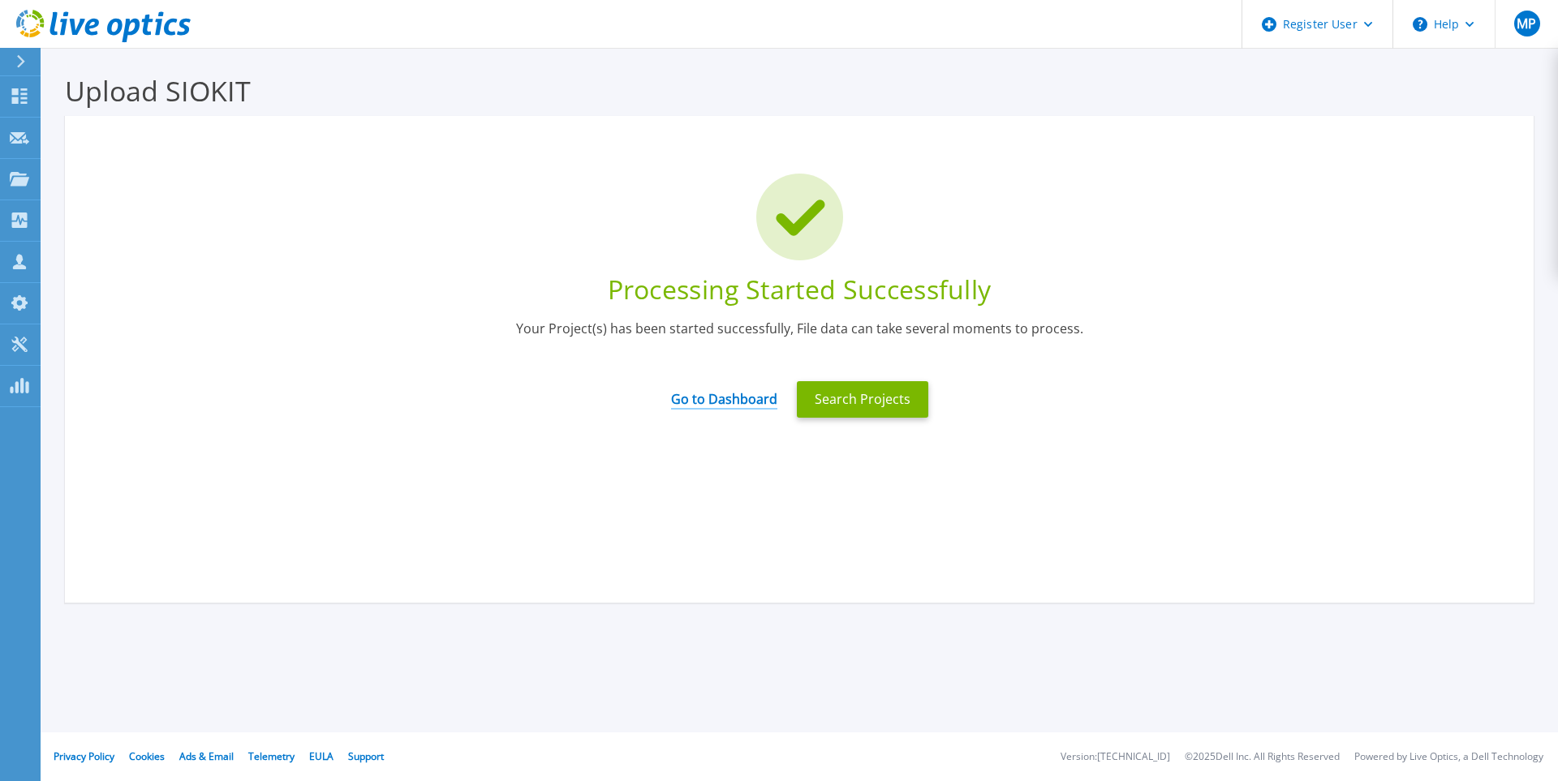
click at [733, 400] on link "Go to Dashboard" at bounding box center [724, 394] width 106 height 32
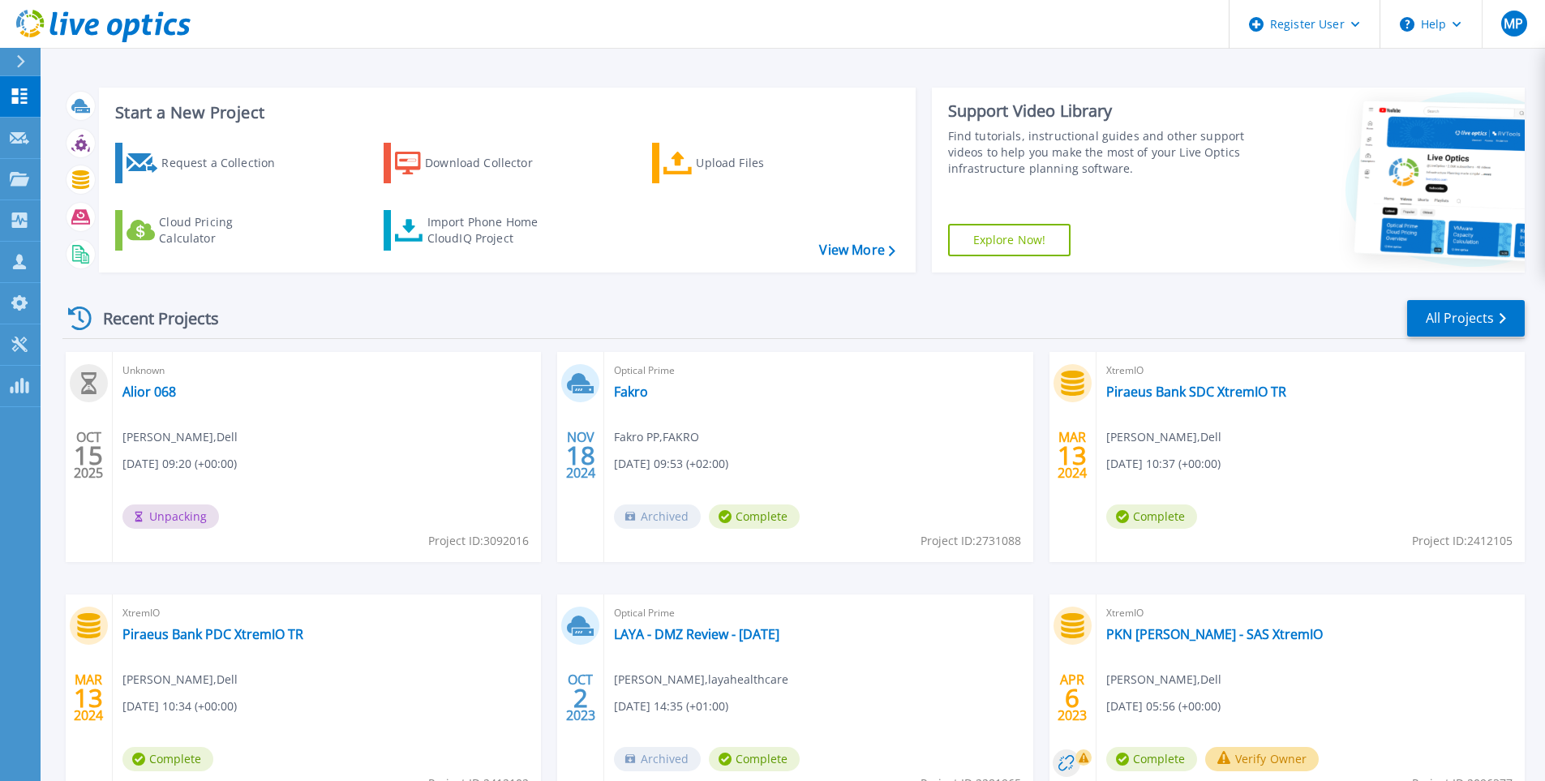
click at [304, 328] on div "Recent Projects All Projects" at bounding box center [793, 319] width 1463 height 41
click at [191, 519] on span "Complete" at bounding box center [168, 517] width 91 height 24
click at [185, 515] on span "Complete" at bounding box center [168, 517] width 91 height 24
click at [159, 391] on link "Alior 068" at bounding box center [150, 392] width 54 height 16
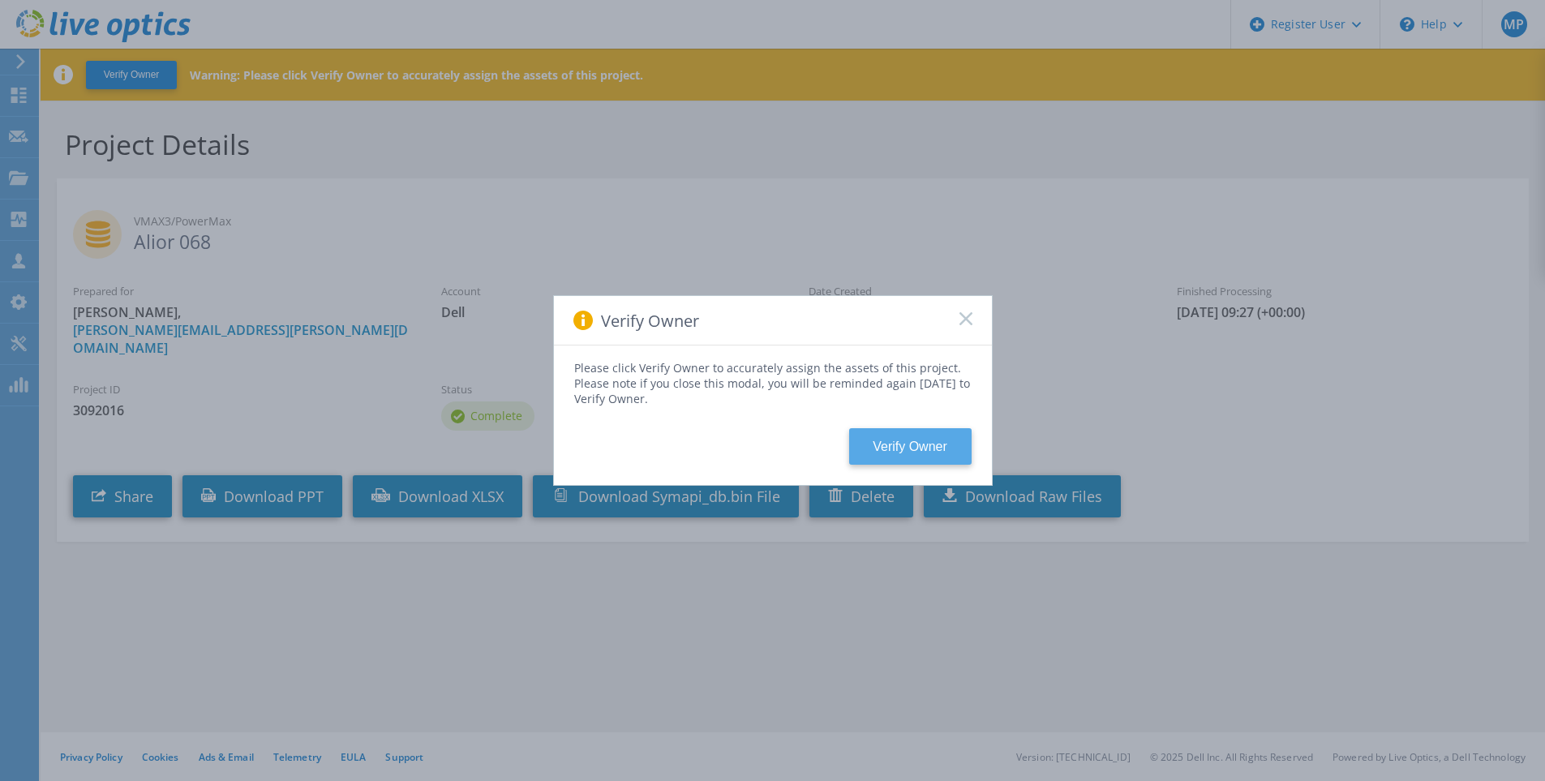
click at [902, 449] on button "Verify Owner" at bounding box center [910, 446] width 123 height 37
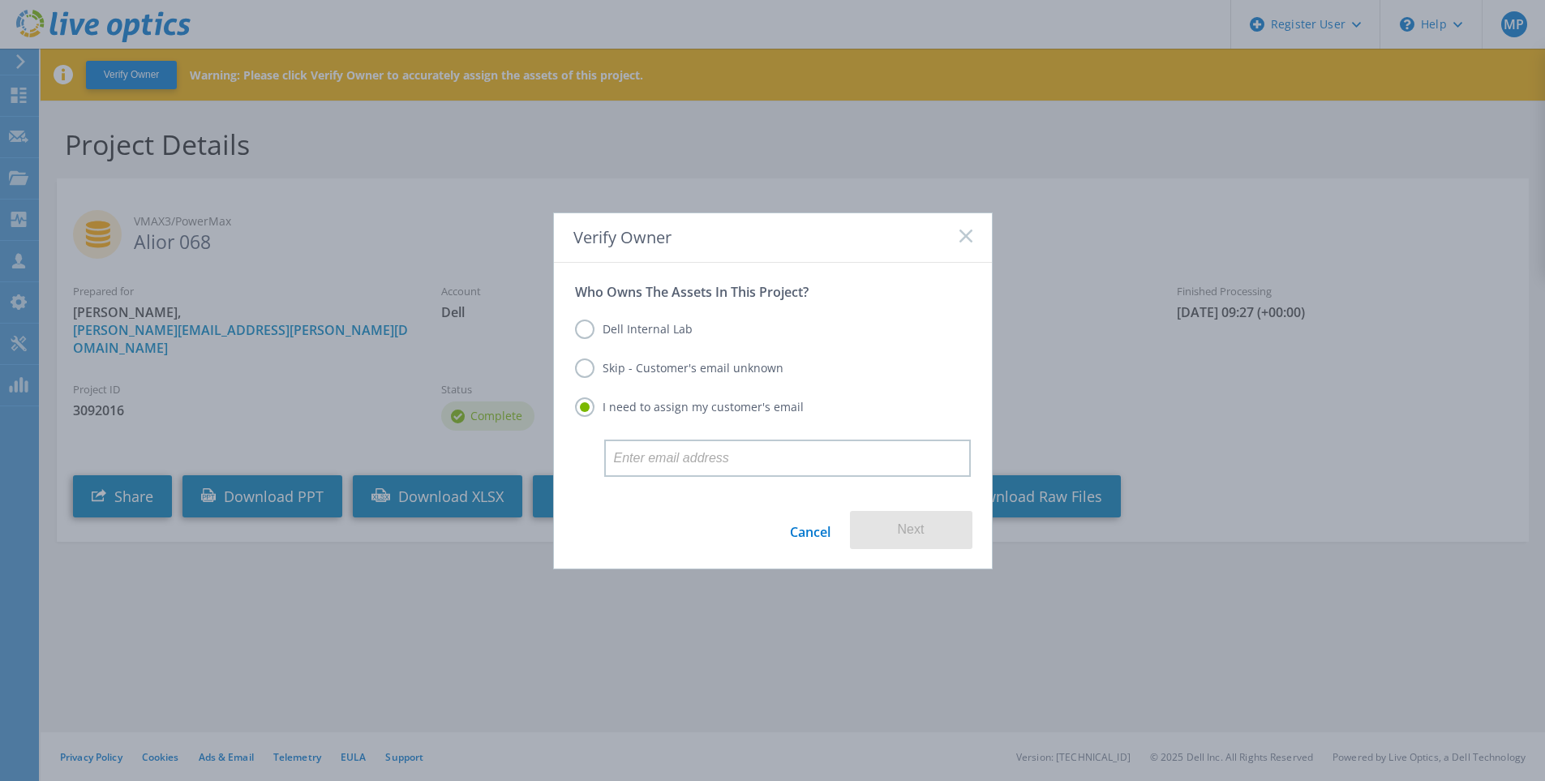
click at [653, 331] on label "Dell Internal Lab" at bounding box center [634, 329] width 118 height 19
click at [0, 0] on input "Dell Internal Lab" at bounding box center [0, 0] width 0 height 0
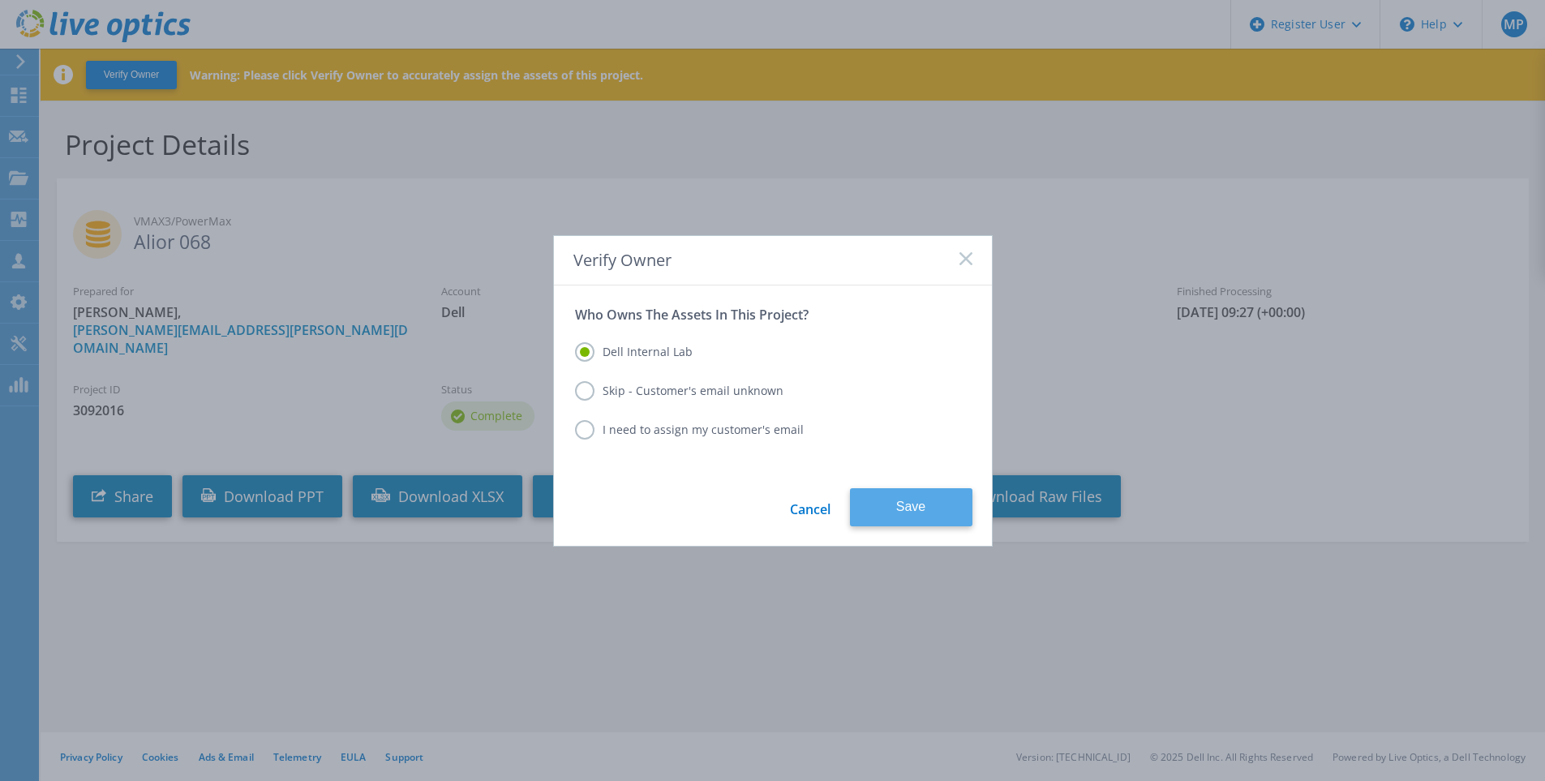
click at [909, 506] on button "Save" at bounding box center [911, 507] width 123 height 38
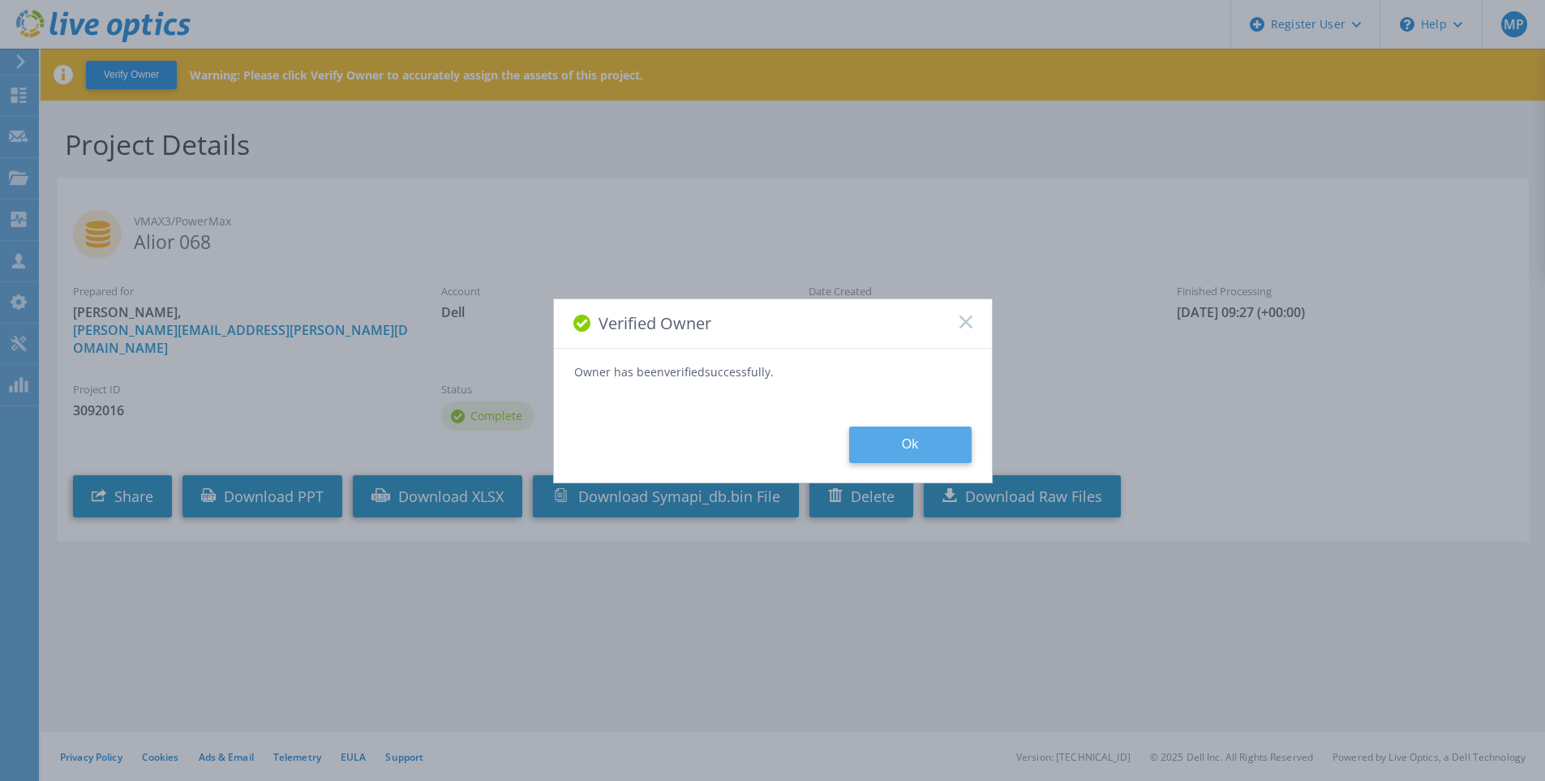
click at [893, 439] on button "Ok" at bounding box center [910, 445] width 123 height 37
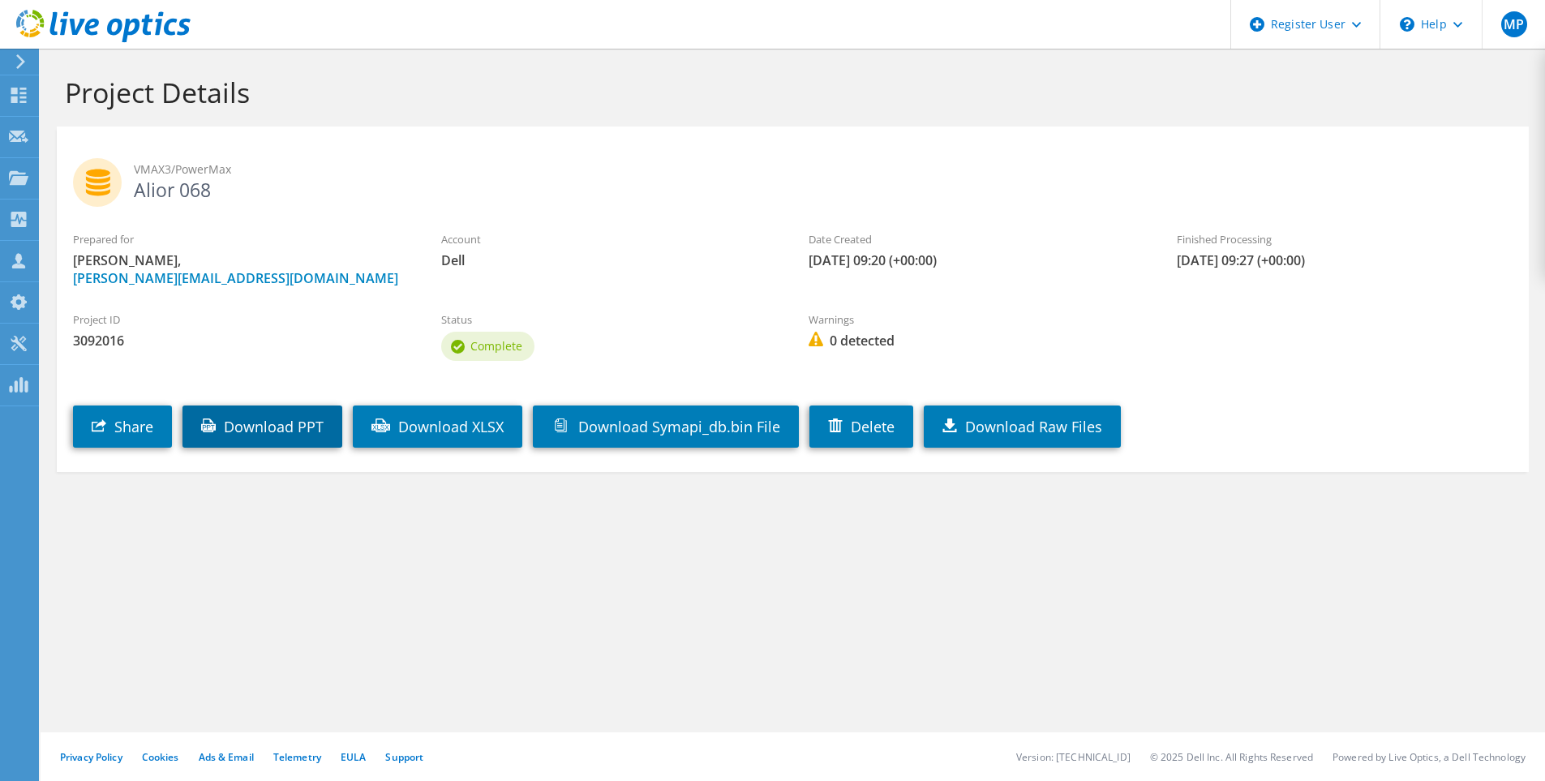
click at [276, 419] on link "Download PPT" at bounding box center [263, 427] width 160 height 42
